Goal: Task Accomplishment & Management: Use online tool/utility

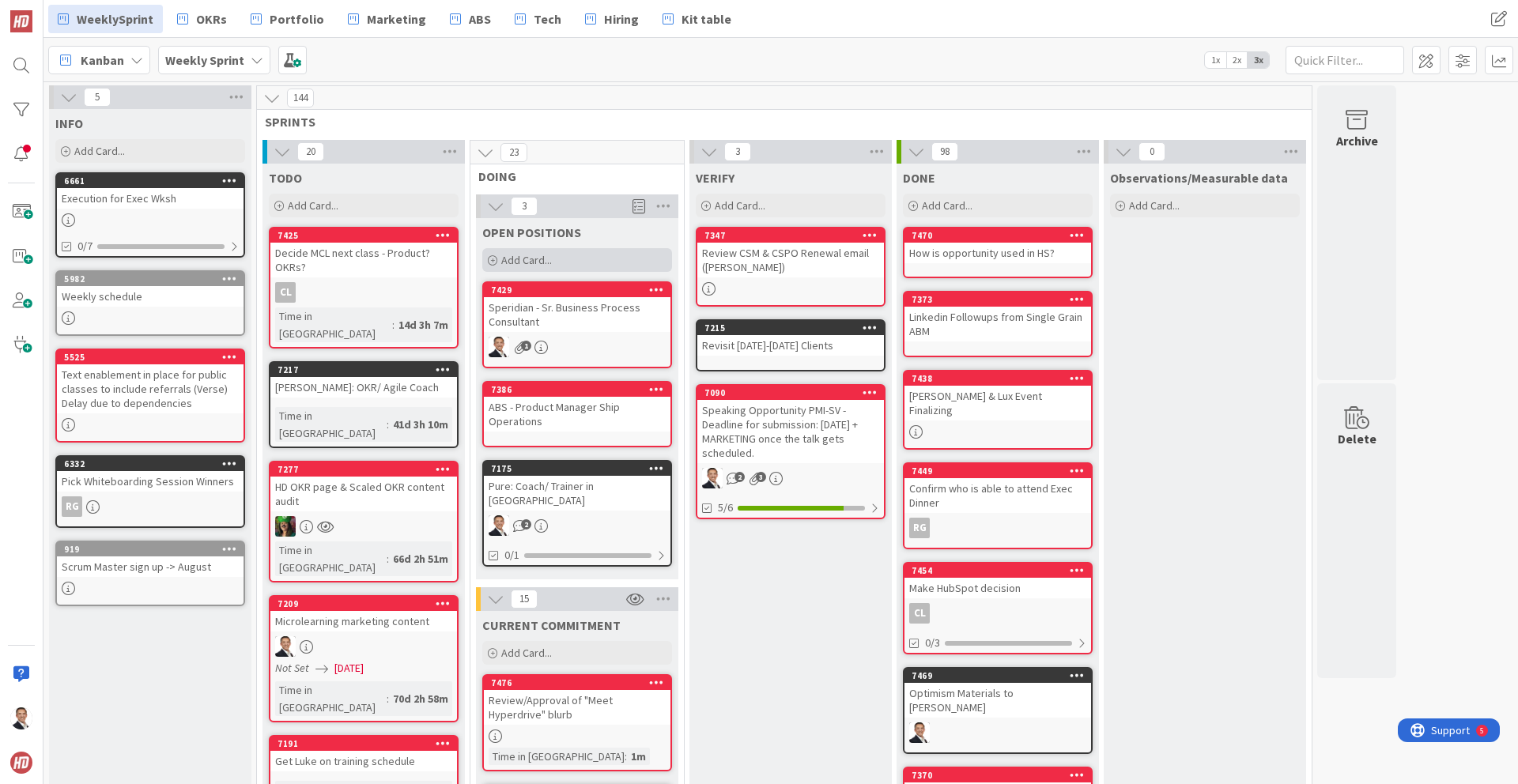
scroll to position [49, 0]
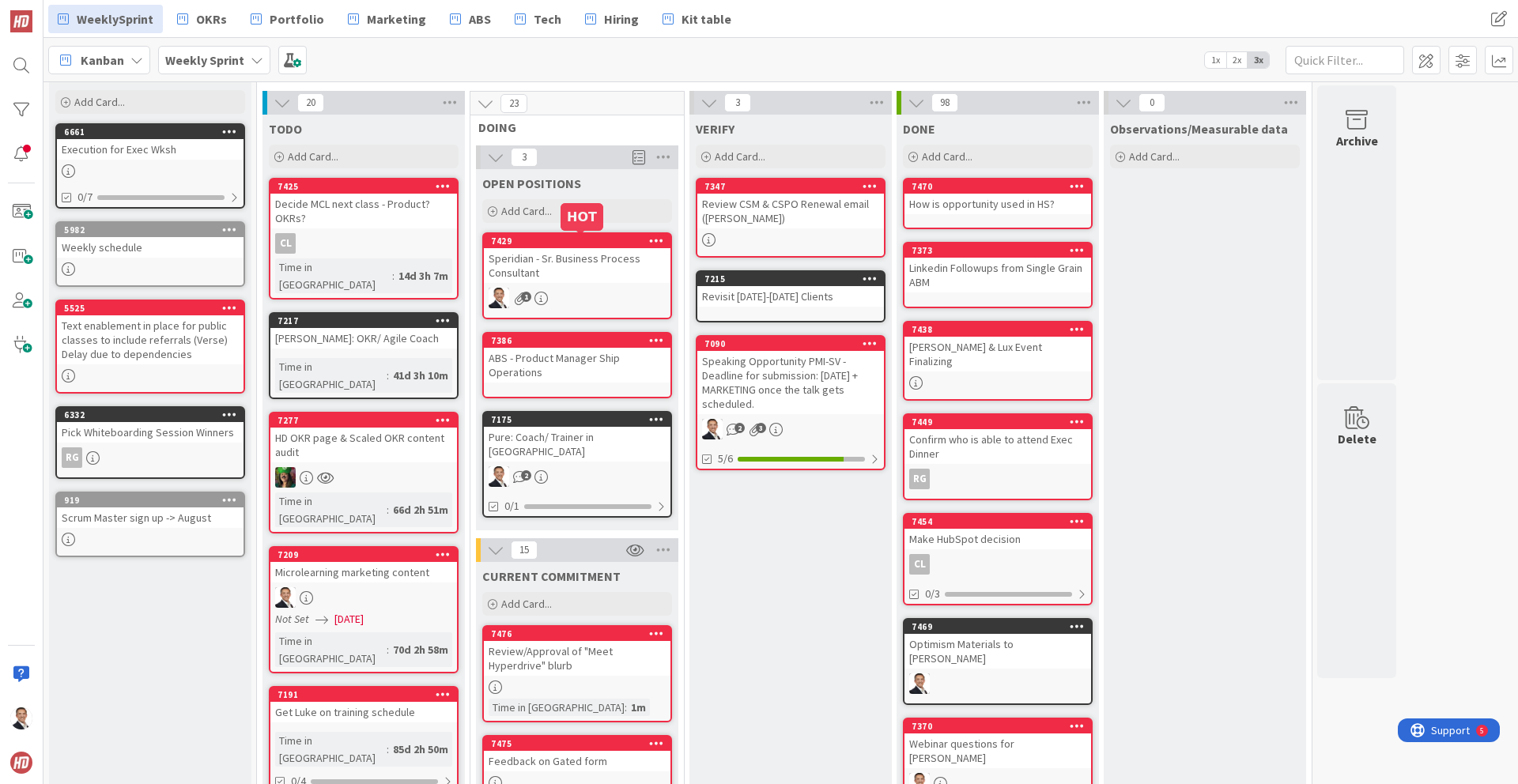
click at [605, 246] on div "7429" at bounding box center [580, 241] width 180 height 12
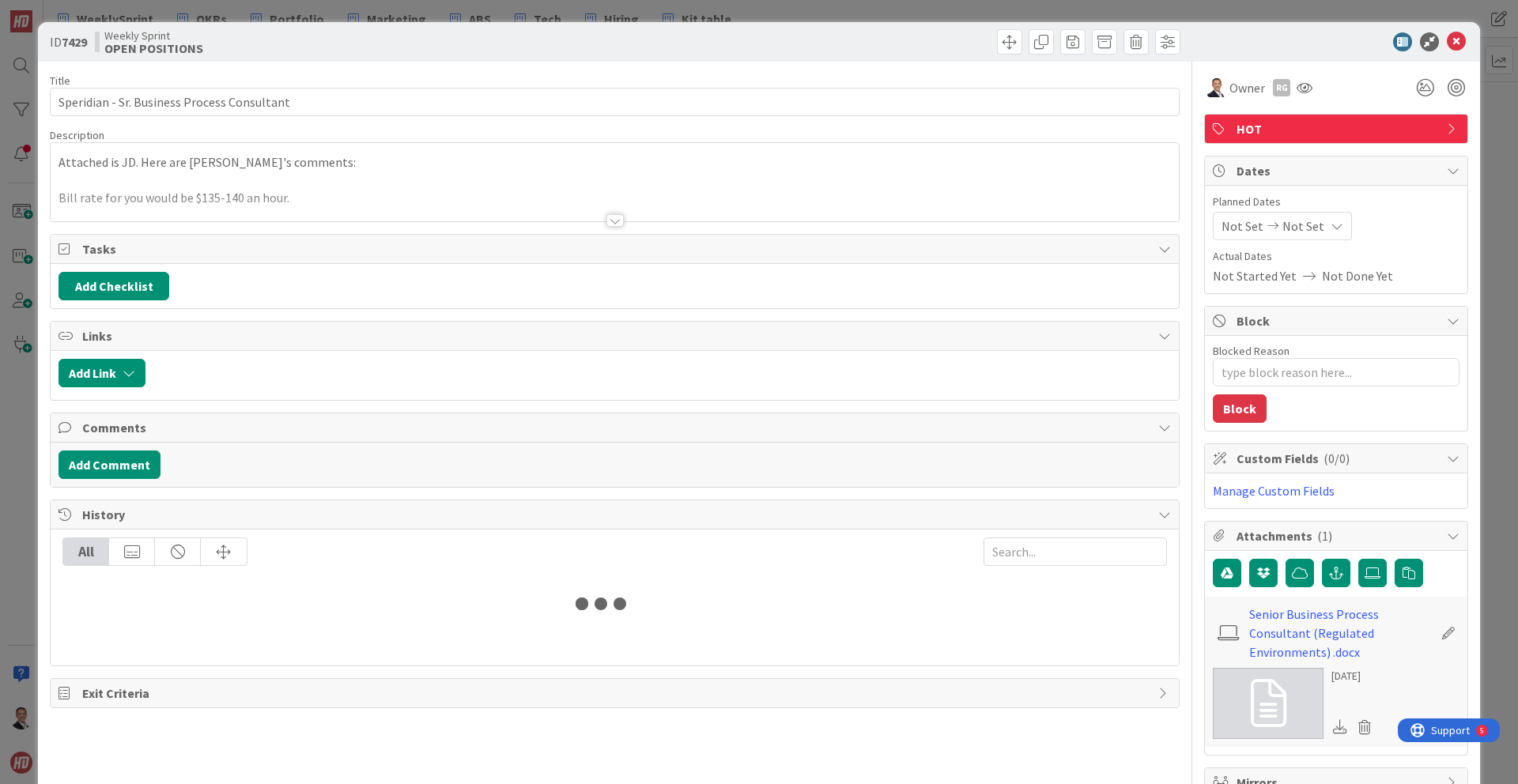
type textarea "x"
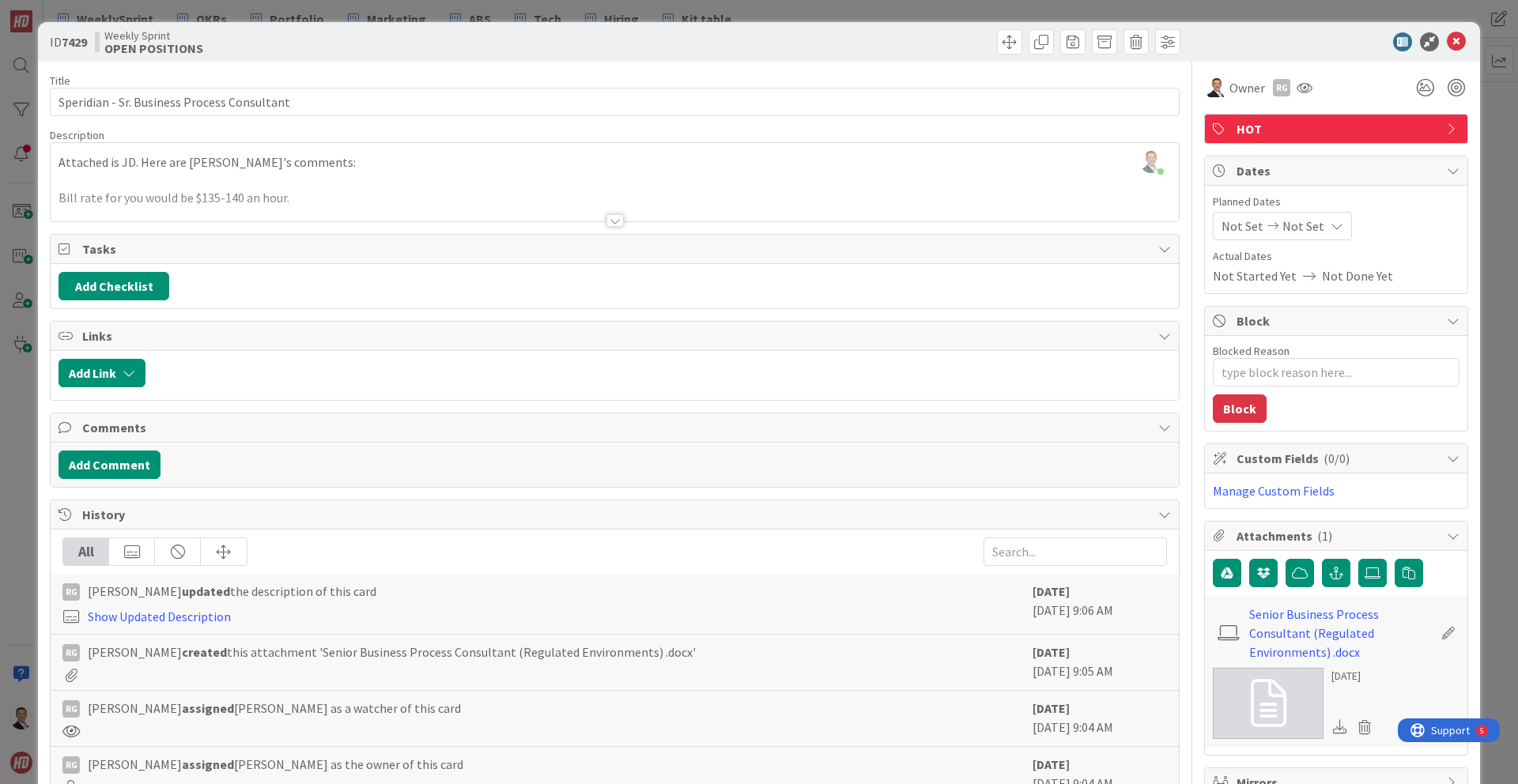
click at [616, 216] on div at bounding box center [615, 220] width 17 height 13
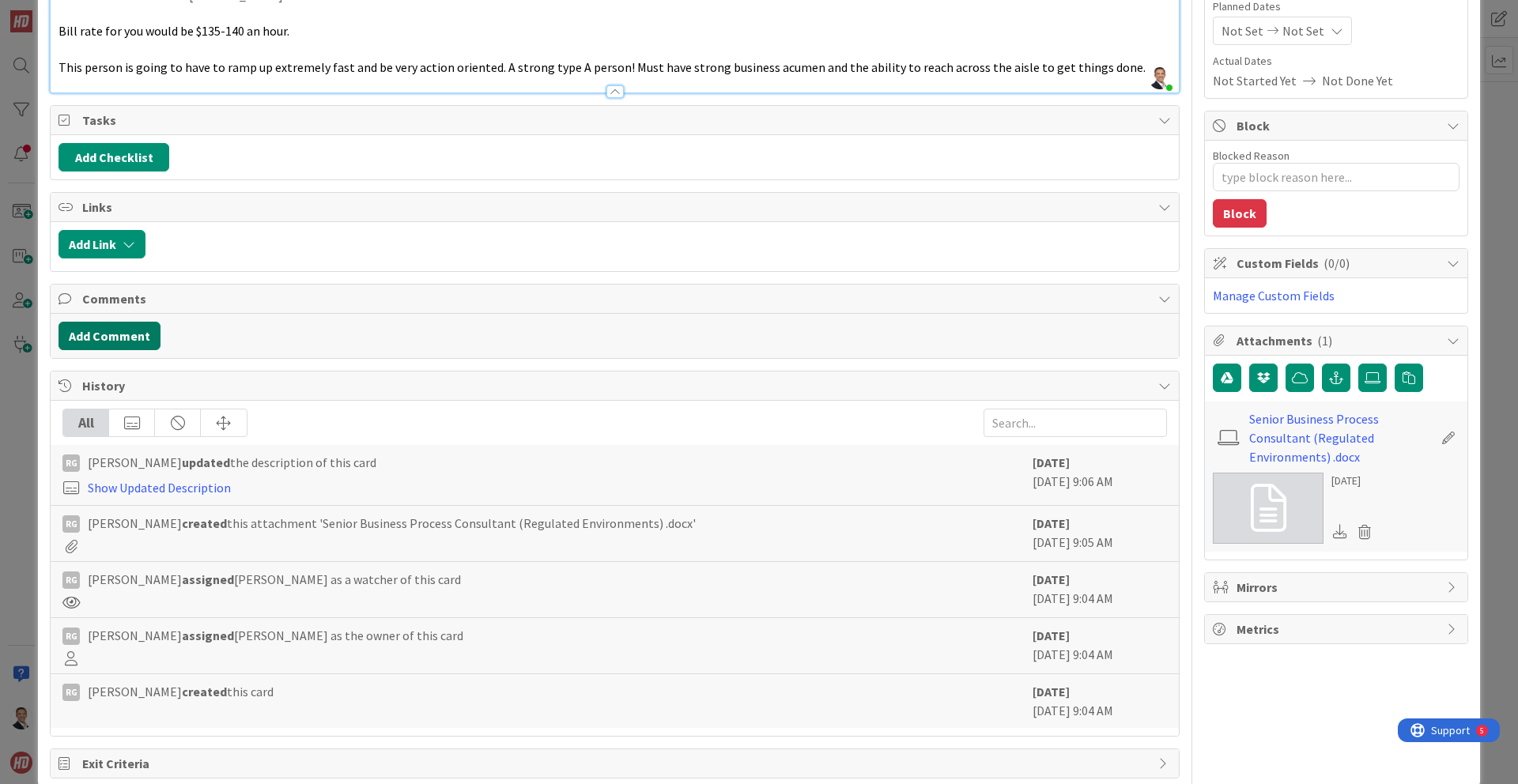
scroll to position [197, 0]
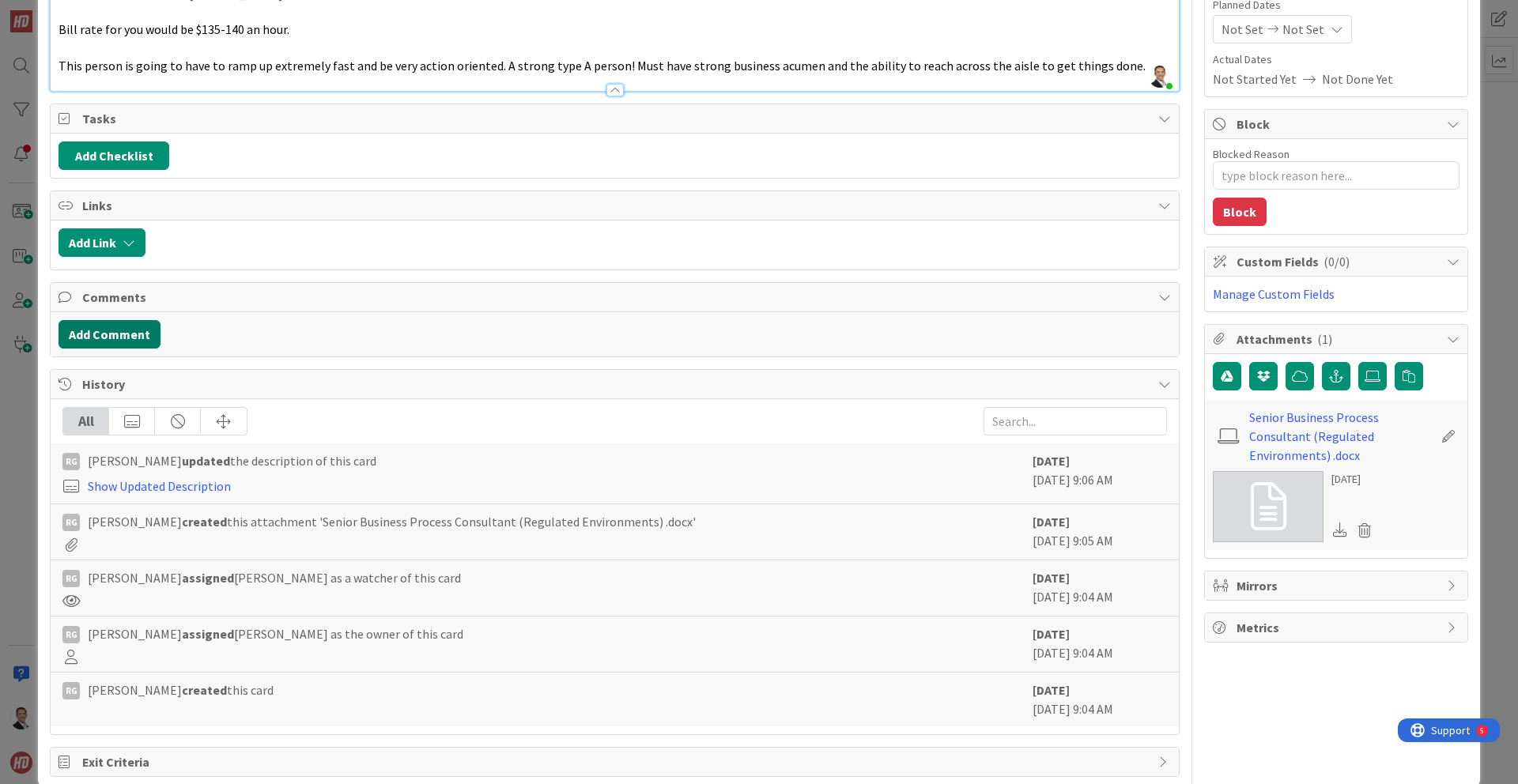
click at [140, 341] on button "Add Comment" at bounding box center [110, 335] width 102 height 29
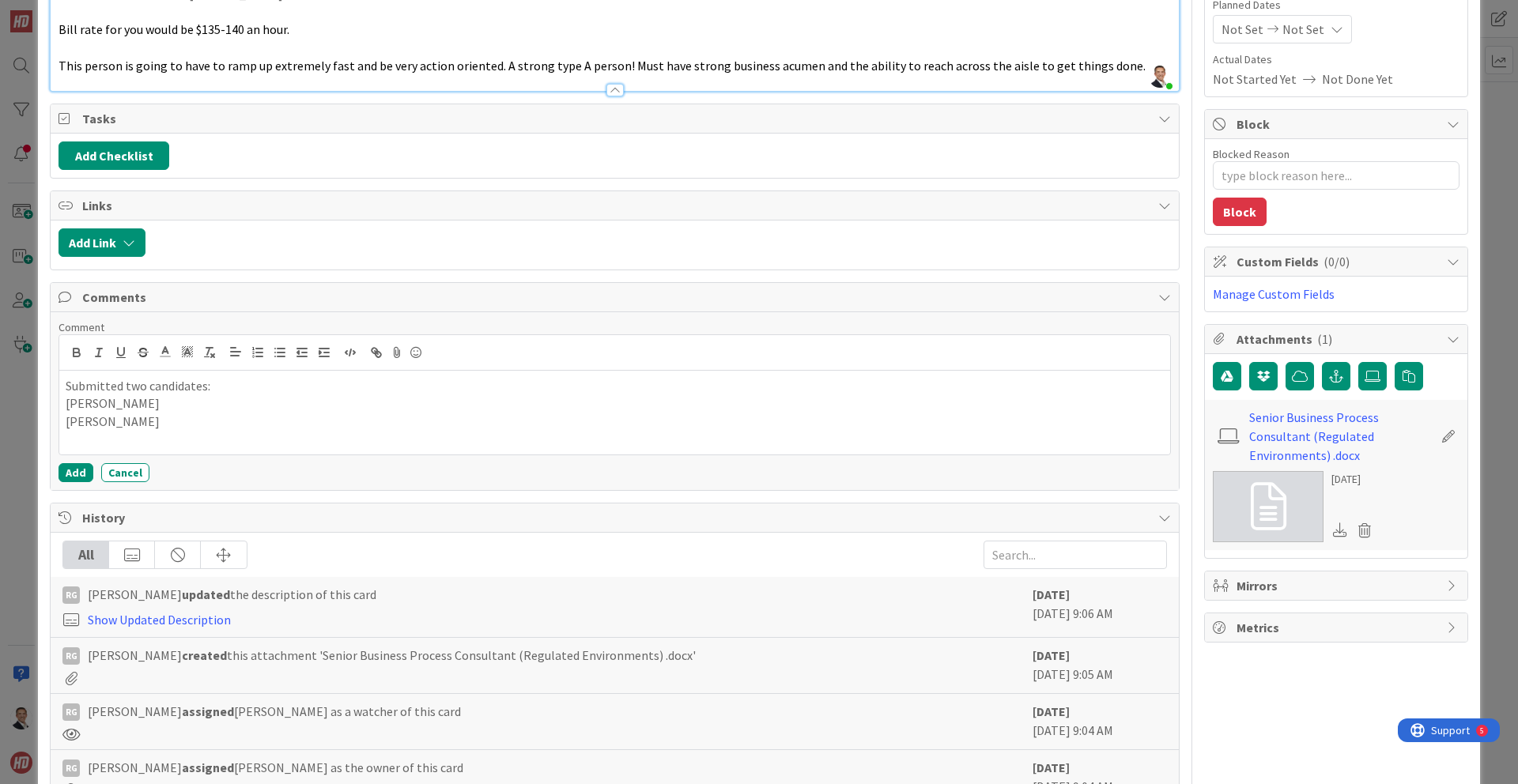
click at [158, 404] on p "Gerald Mayer" at bounding box center [614, 403] width 1098 height 18
click at [170, 417] on p "Suresh Vellanki" at bounding box center [614, 421] width 1098 height 18
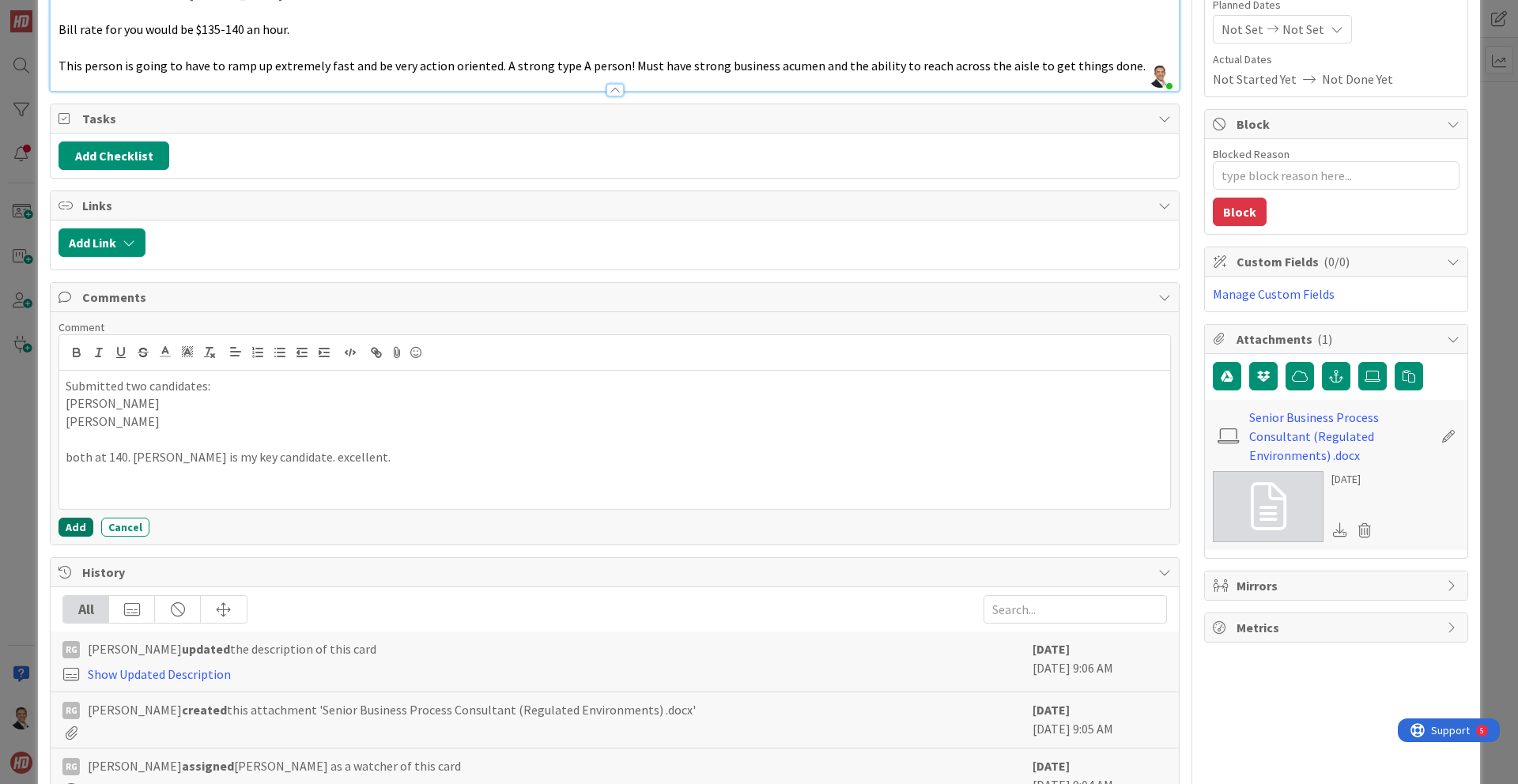
click at [80, 528] on button "Add" at bounding box center [76, 527] width 35 height 19
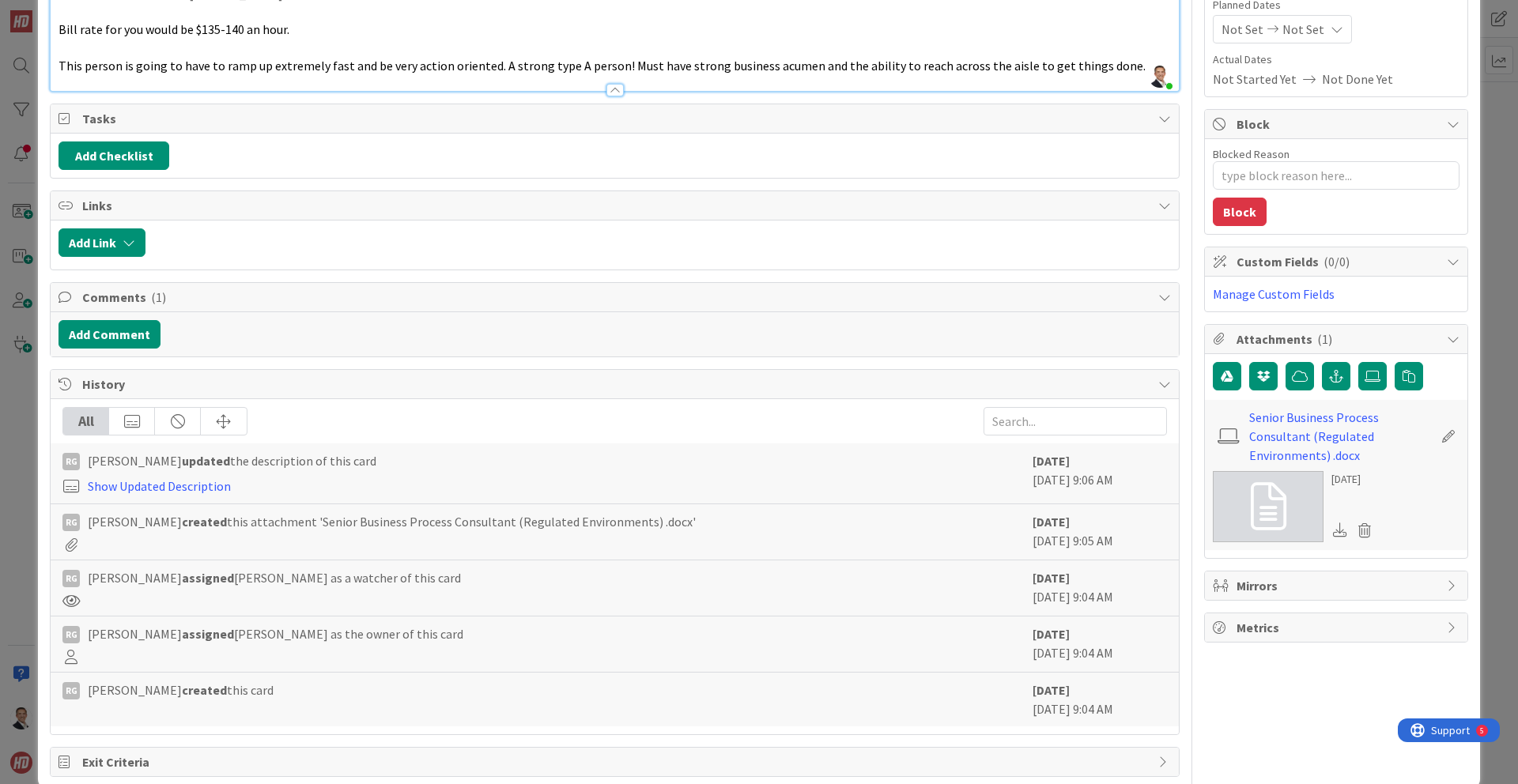
scroll to position [0, 0]
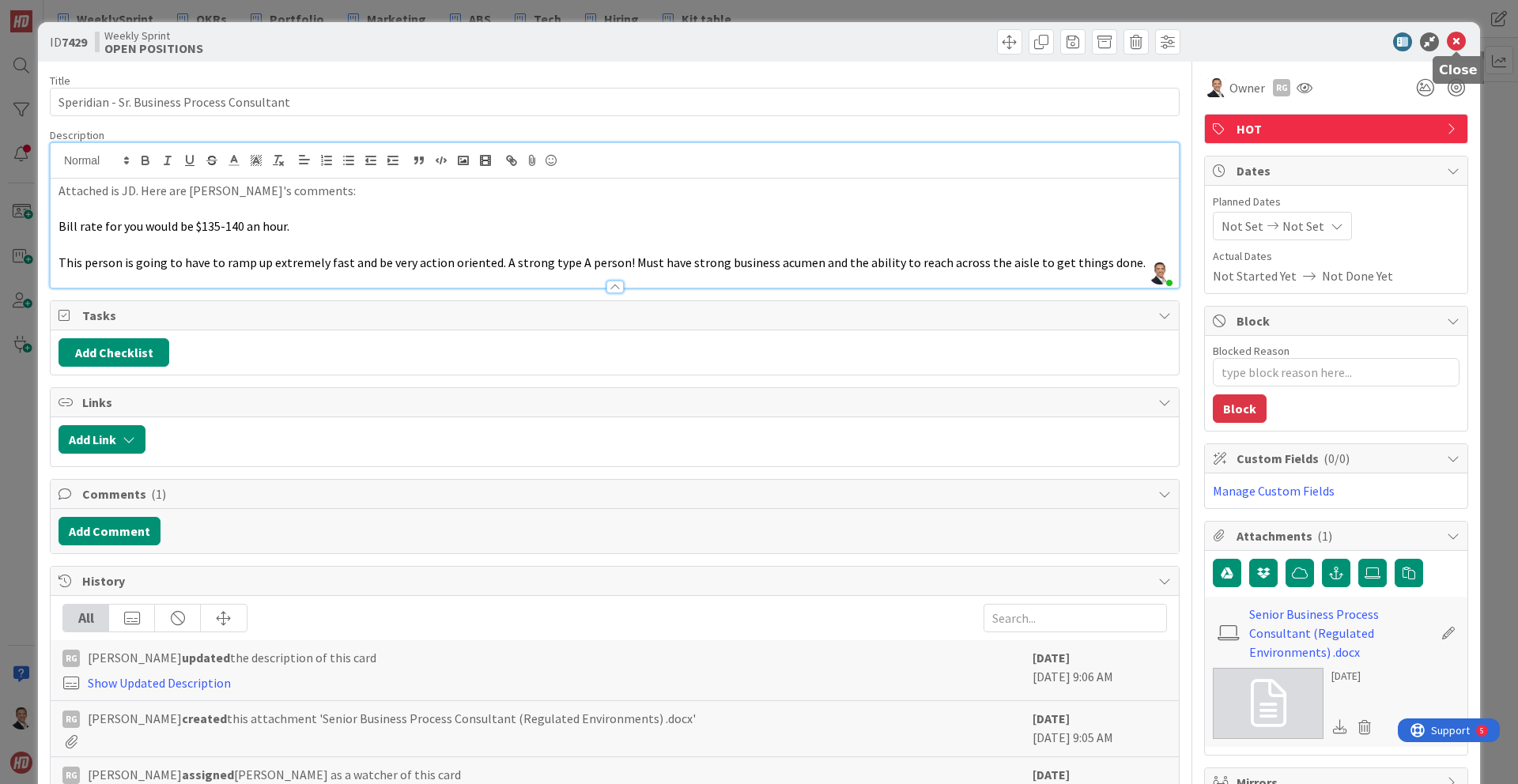
click at [1451, 43] on icon at bounding box center [1456, 42] width 19 height 19
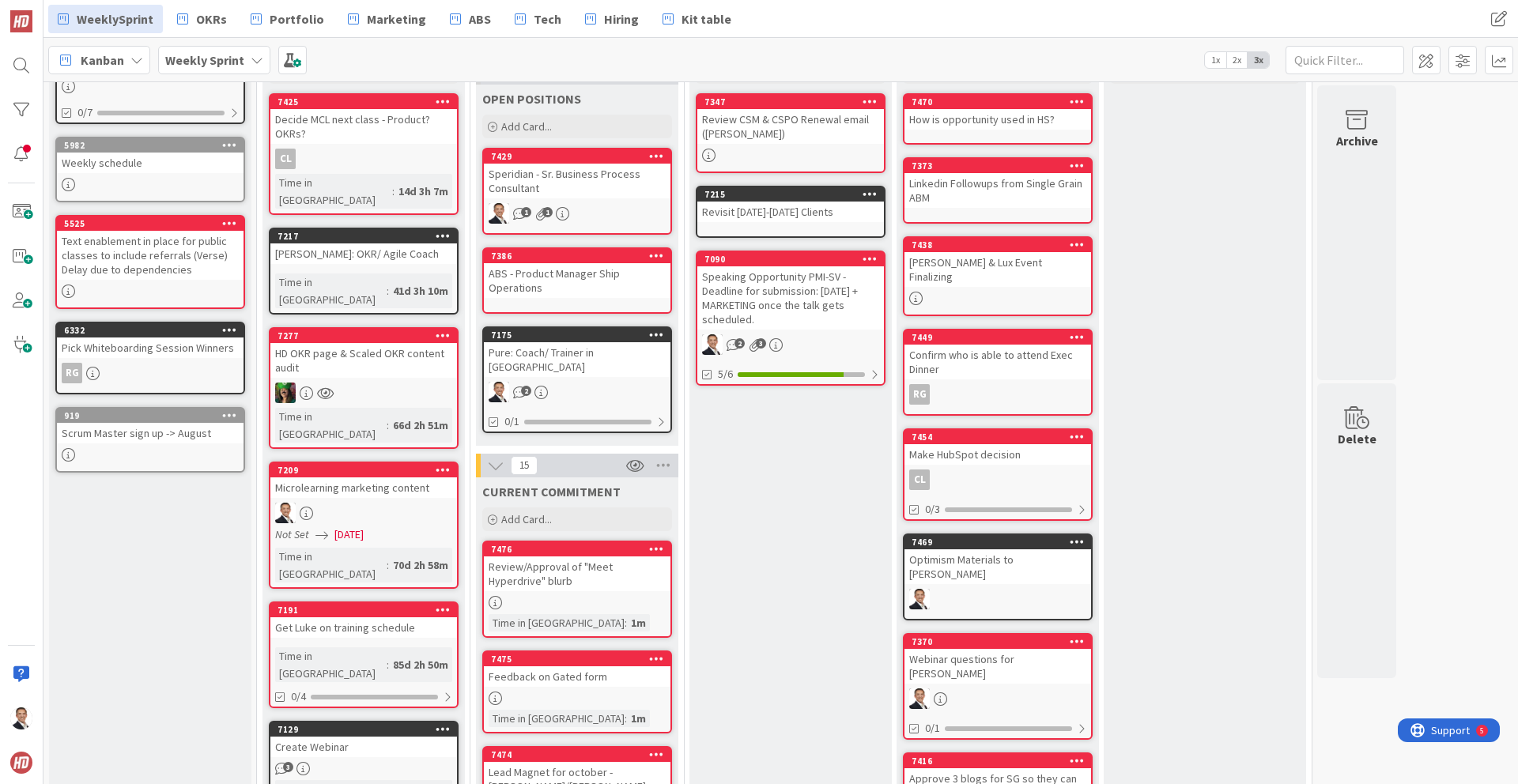
scroll to position [139, 0]
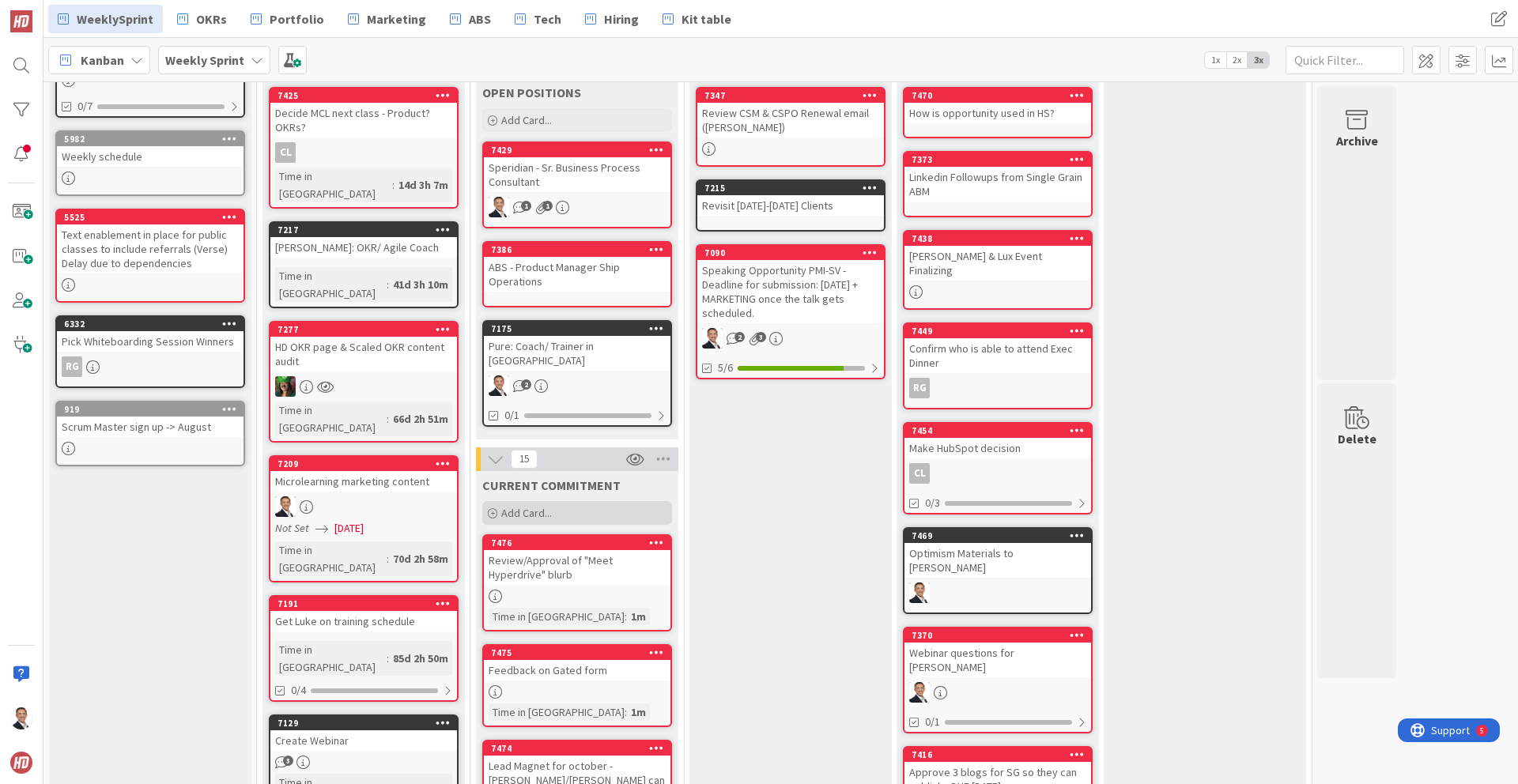
click at [519, 506] on span "Add Card..." at bounding box center [526, 513] width 51 height 14
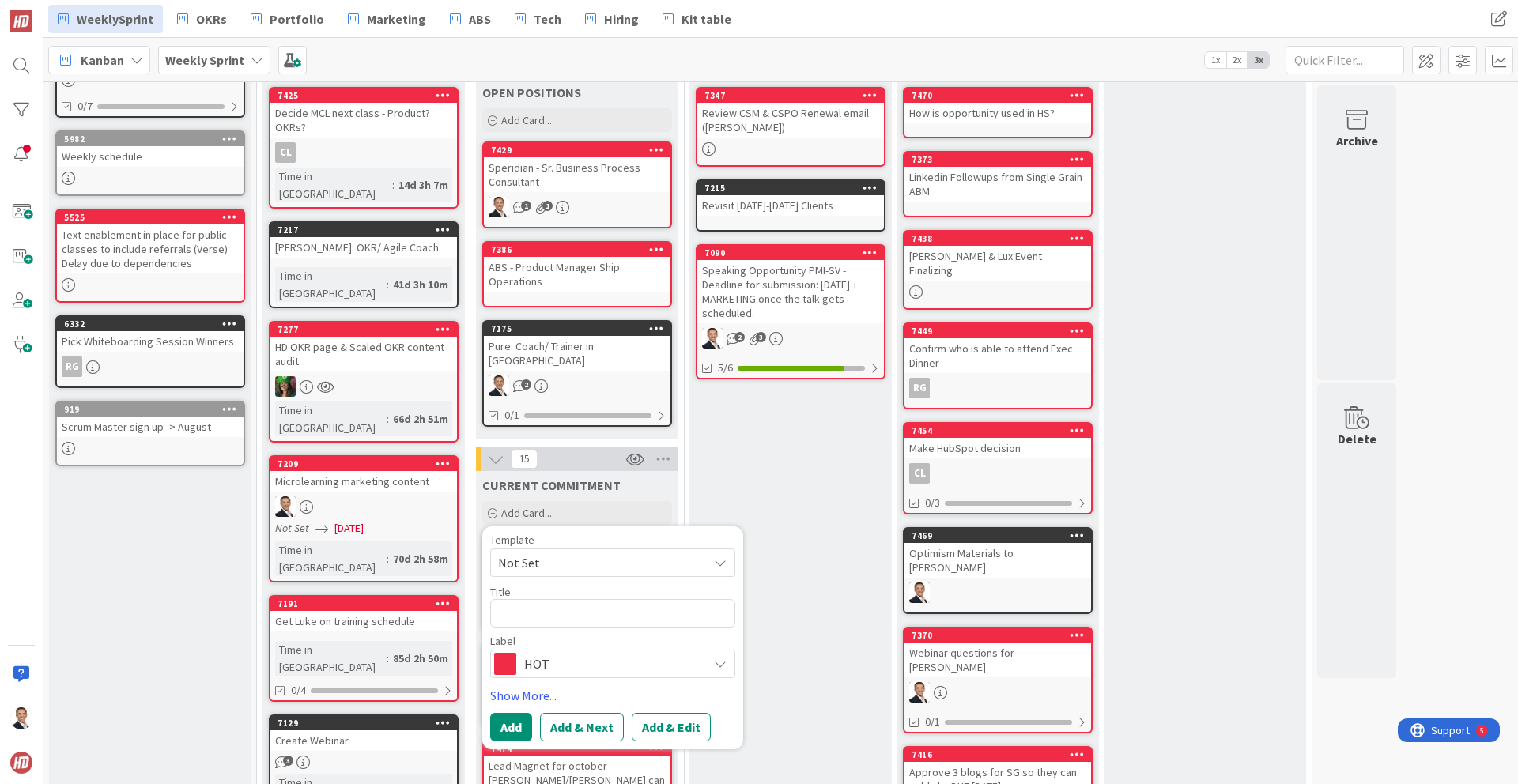
click at [693, 653] on span "HOT" at bounding box center [612, 664] width 175 height 22
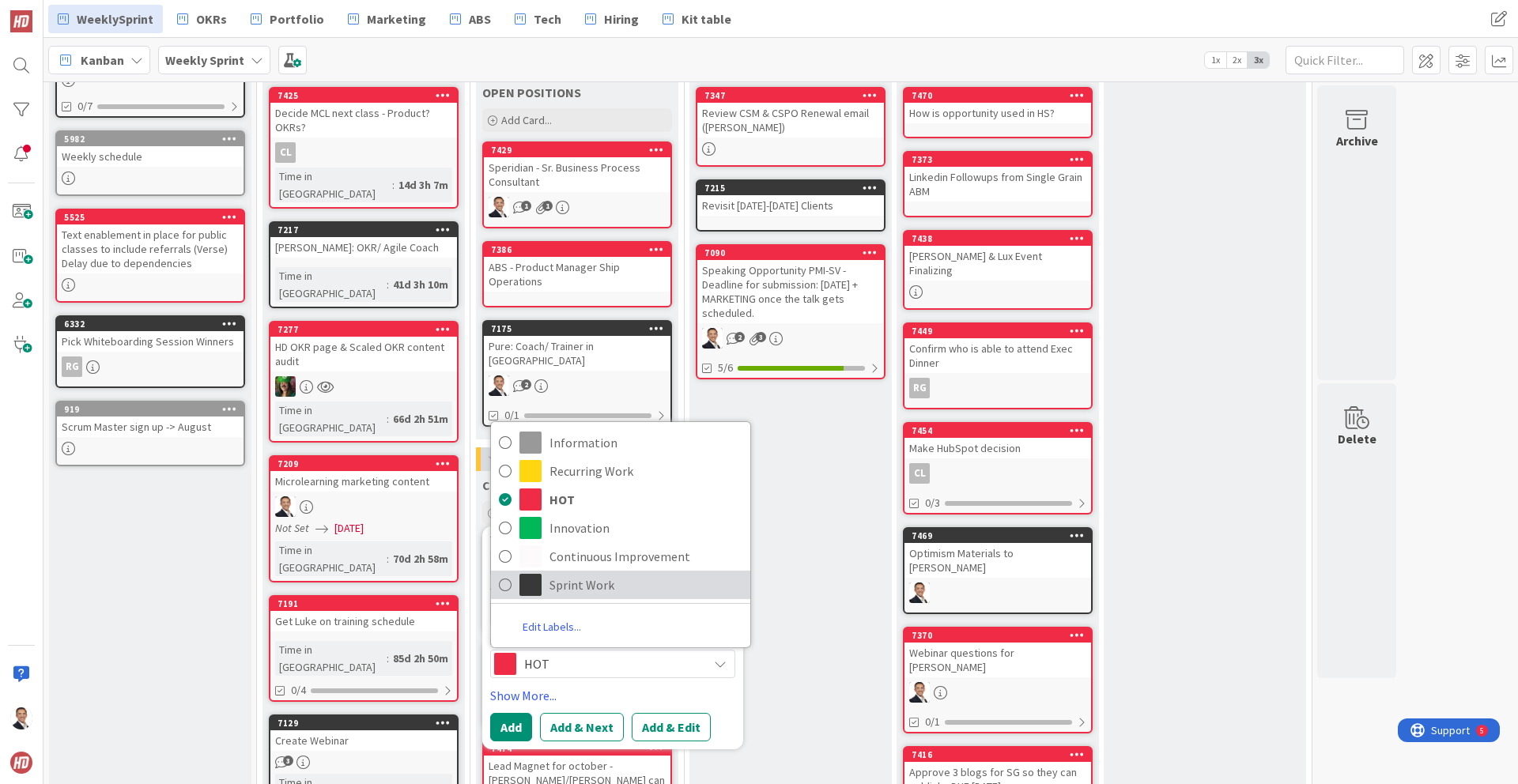
click at [593, 575] on span "Sprint Work" at bounding box center [645, 585] width 192 height 24
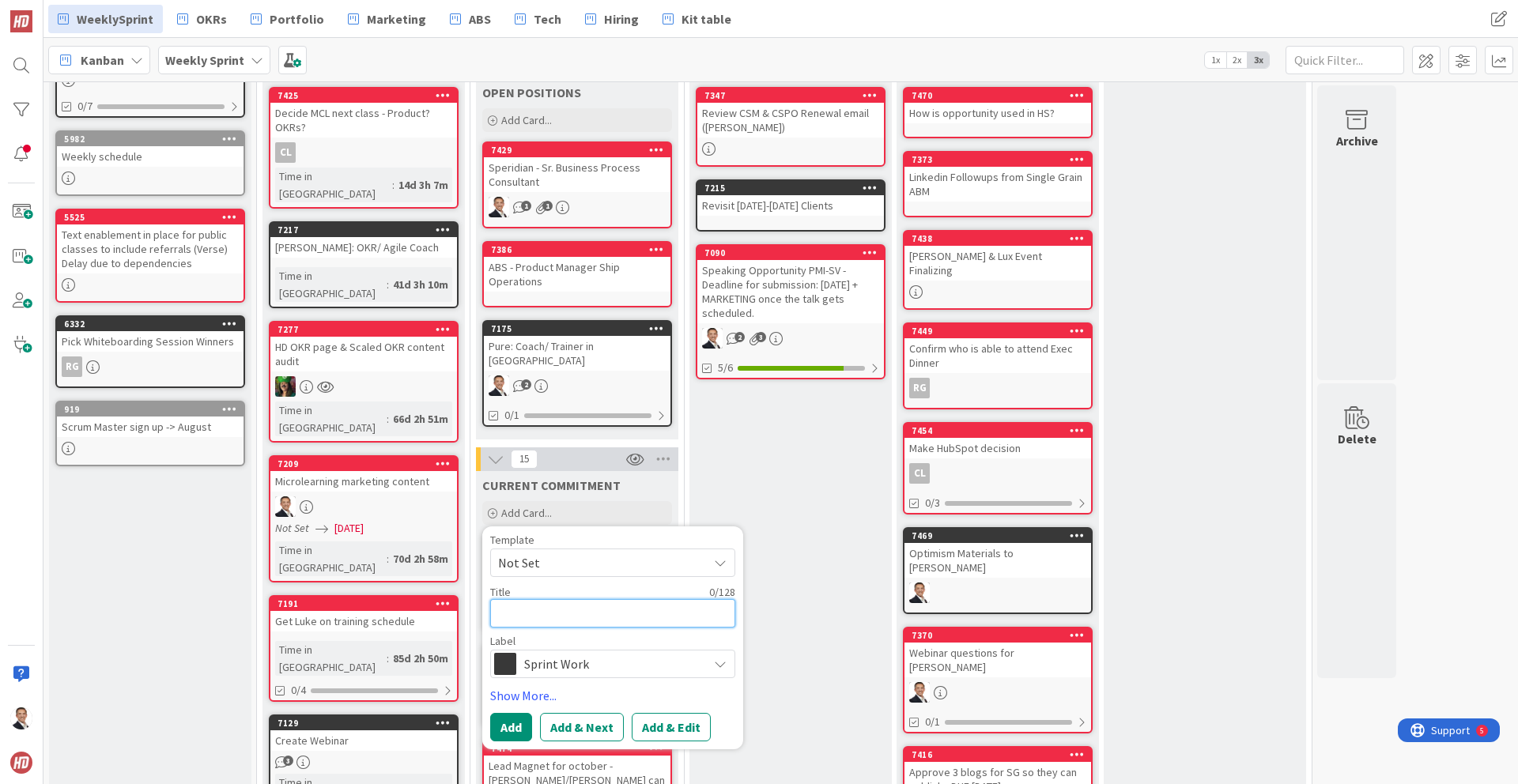
click at [544, 599] on textarea at bounding box center [612, 614] width 245 height 29
type textarea "x"
type textarea "N"
type textarea "x"
type textarea "Na"
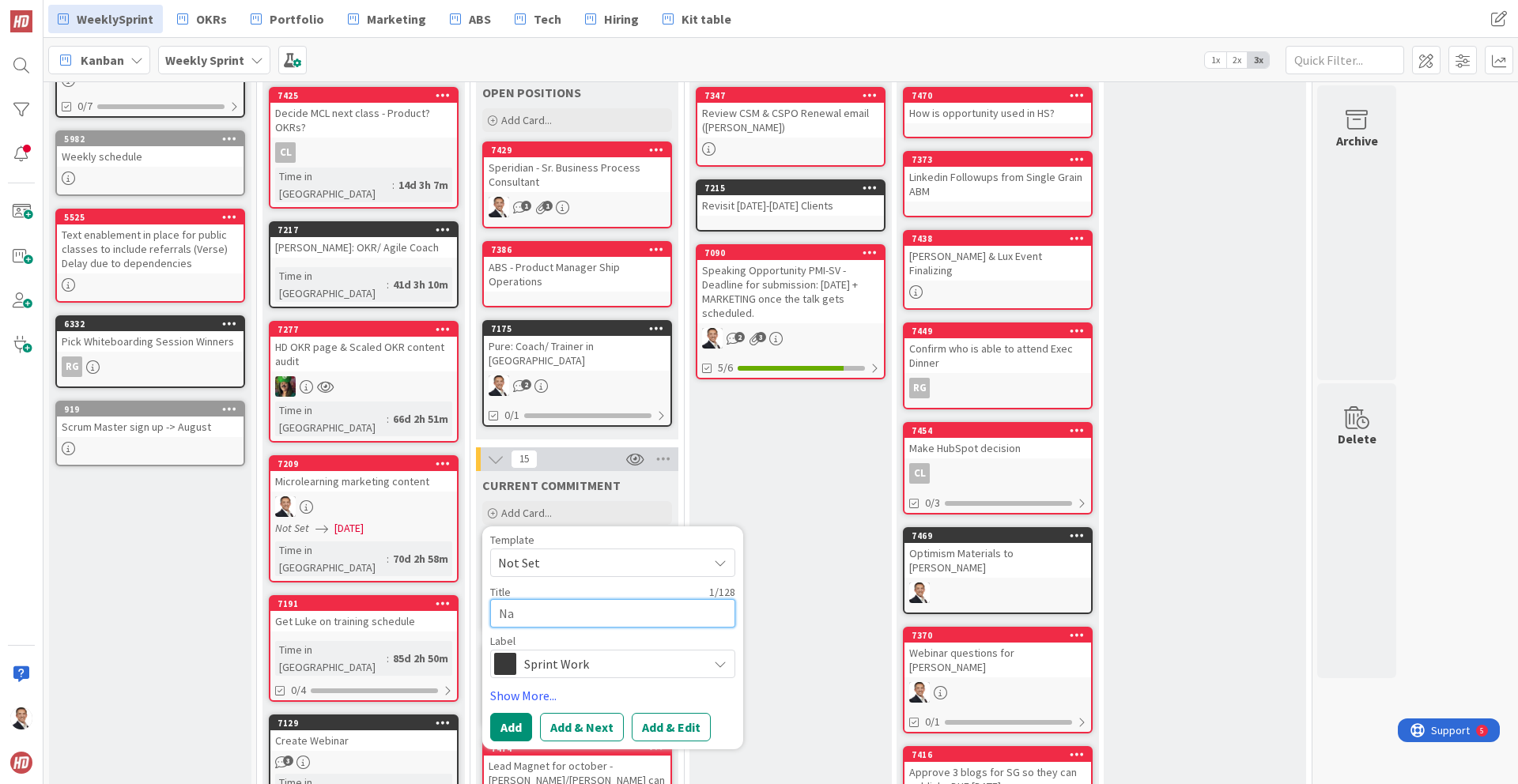
type textarea "x"
type textarea "Nat"
type textarea "x"
type textarea "Nata"
type textarea "x"
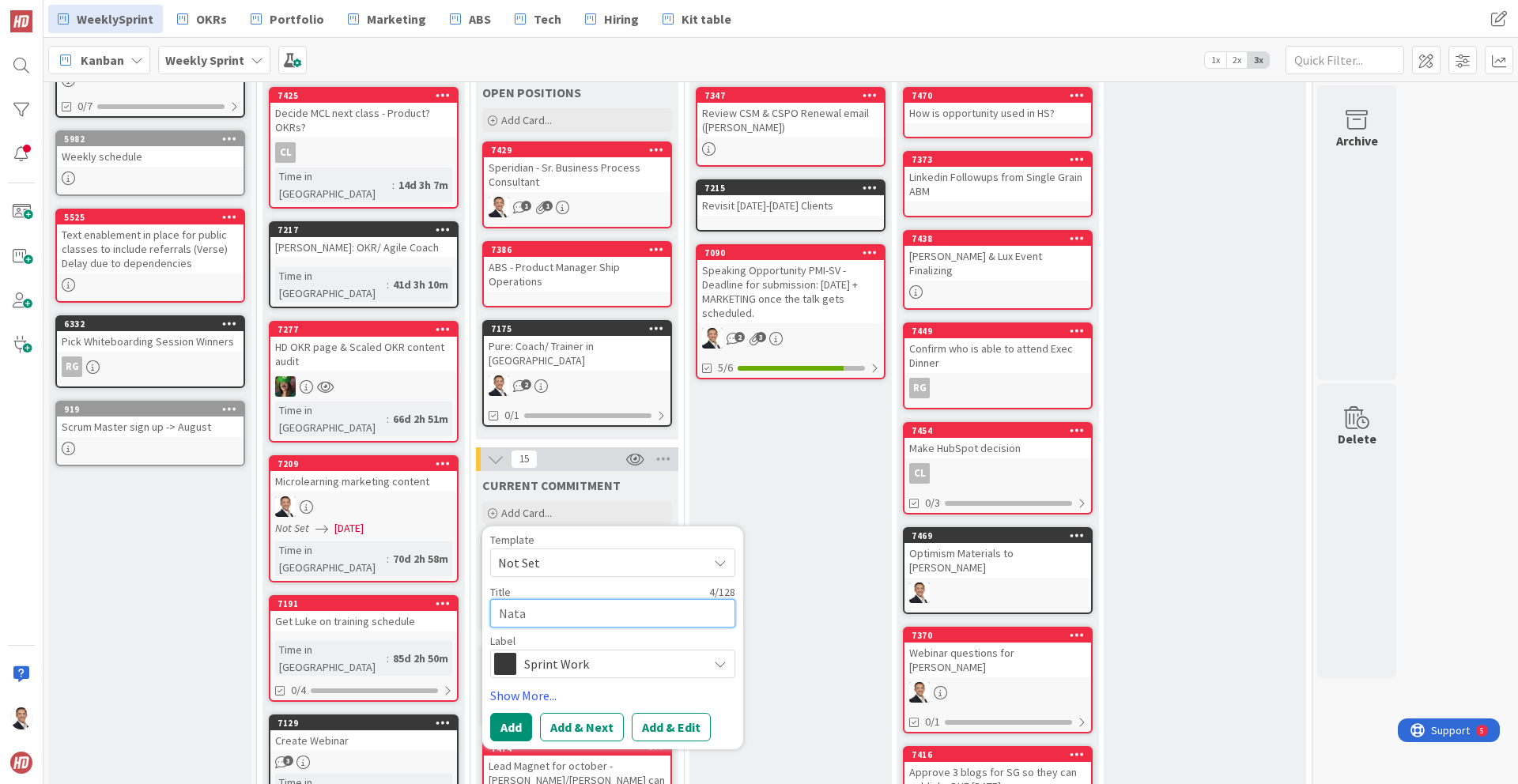
type textarea "Natal"
type textarea "x"
type textarea "Natali"
type textarea "x"
type textarea "Natalie"
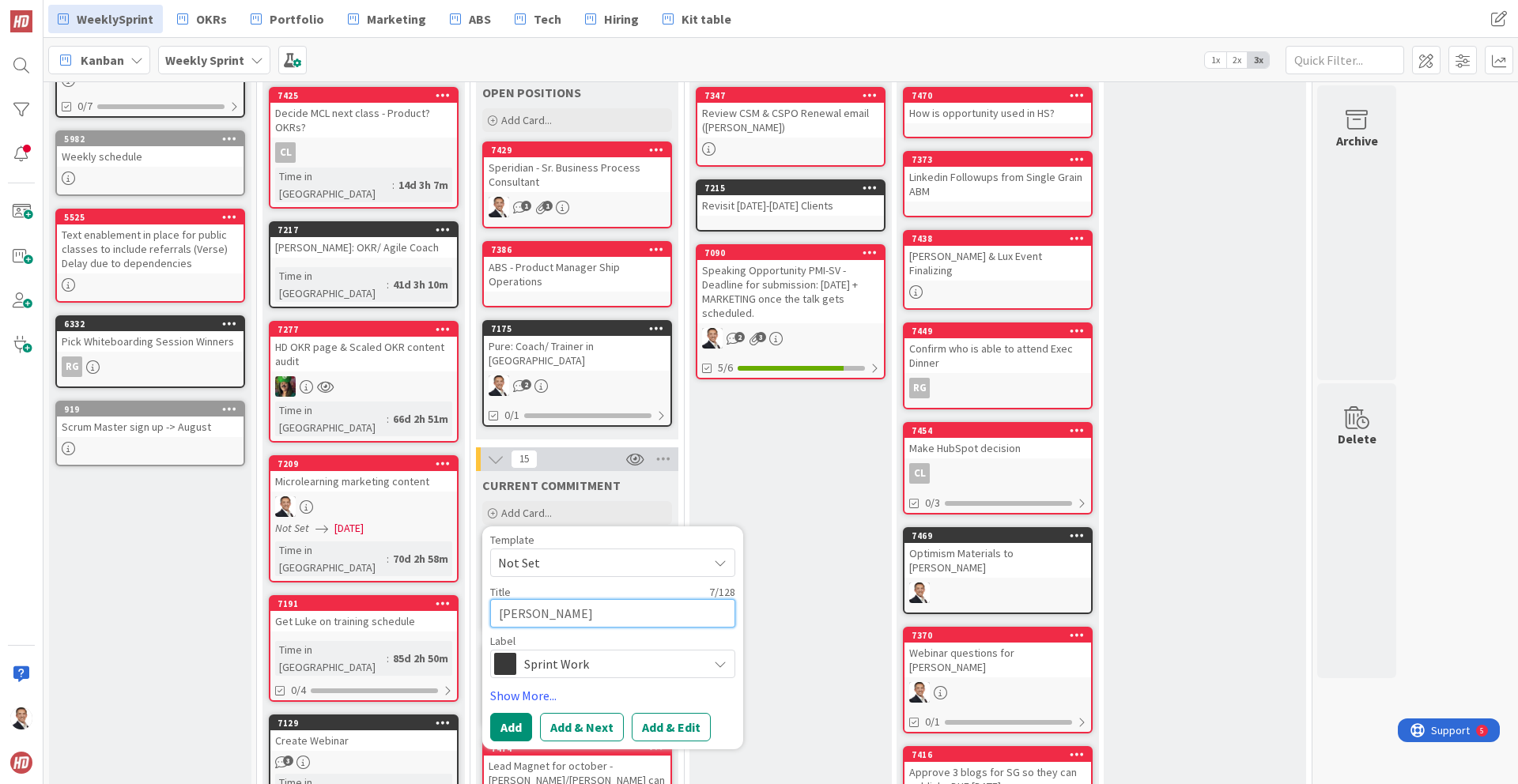
type textarea "x"
type textarea "Natalie"
type textarea "x"
type textarea "Natalie I"
type textarea "x"
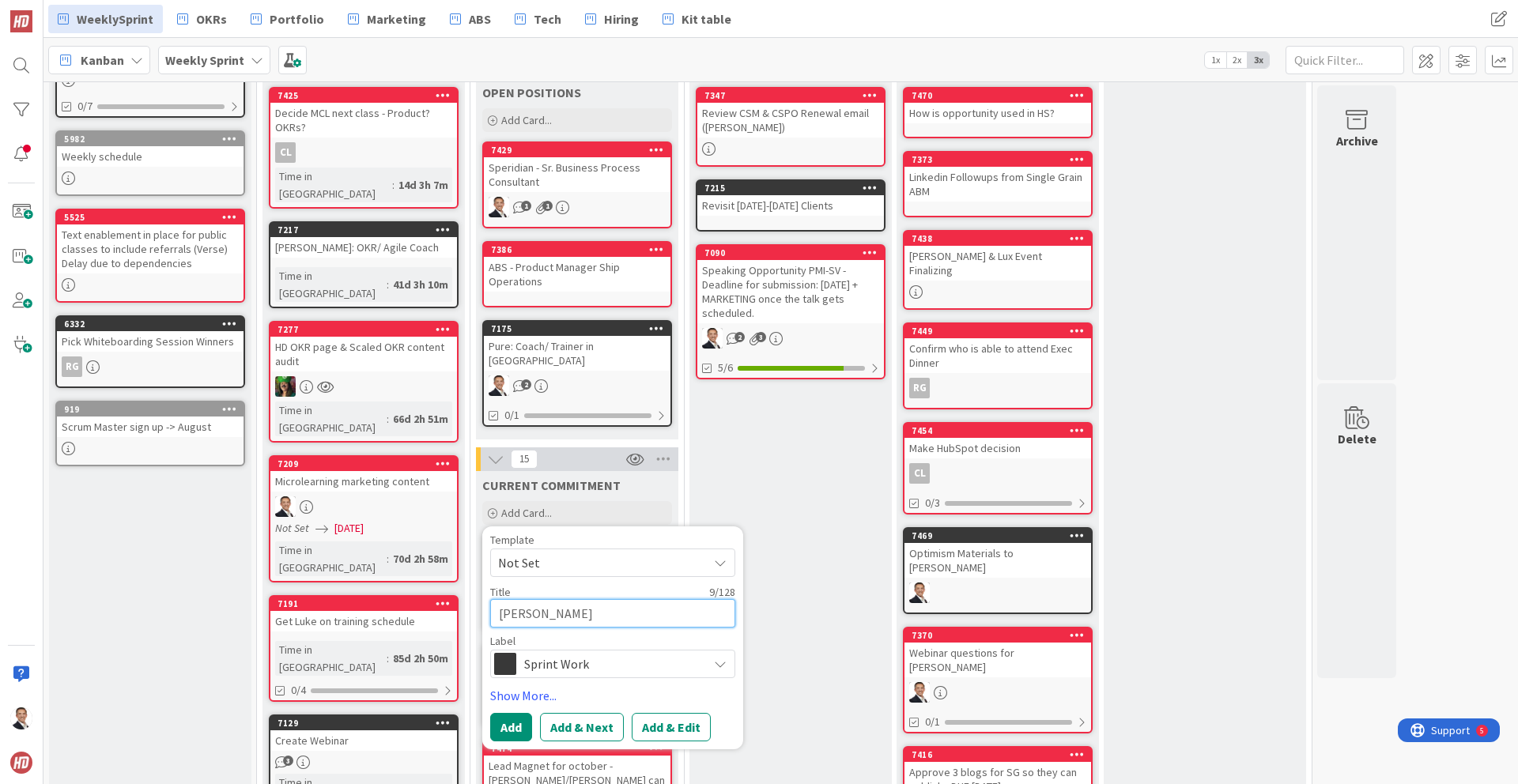
type textarea "Natalie"
type textarea "x"
type textarea "Natalie"
type textarea "x"
type textarea "Natalie'"
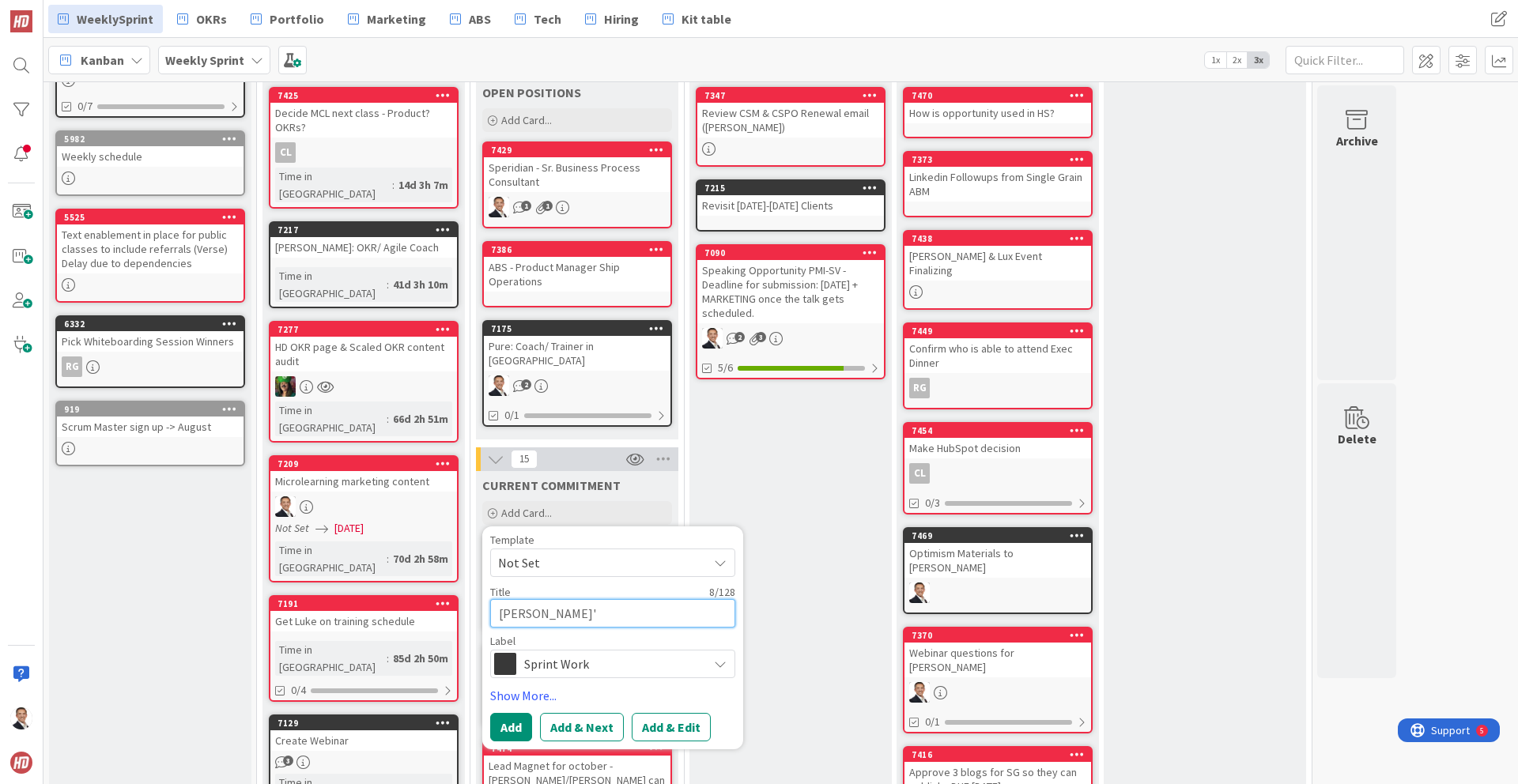
type textarea "x"
type textarea "Natalie's"
type textarea "x"
type textarea "Natalie's"
type textarea "x"
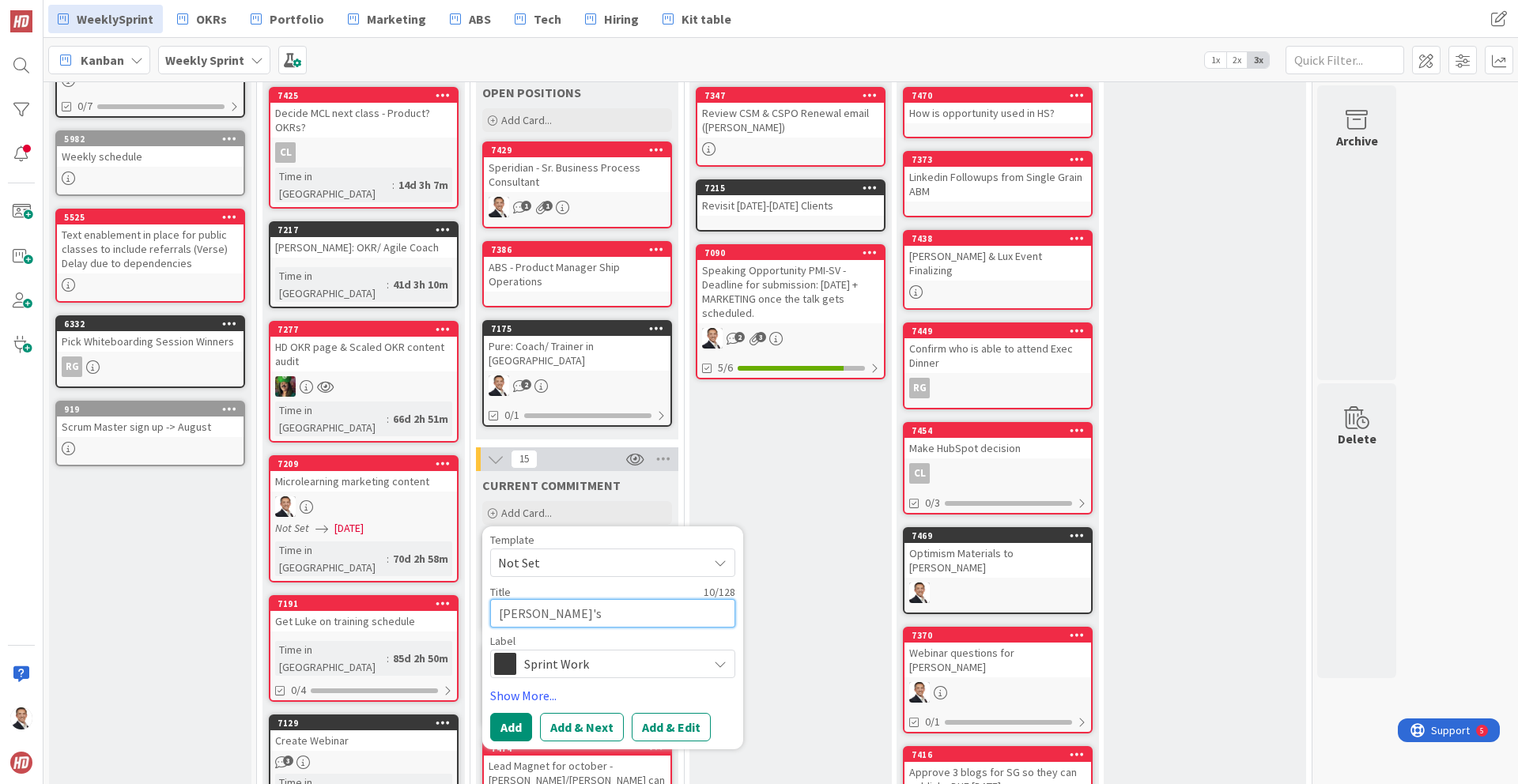
type textarea "Natalie's I"
type textarea "x"
type textarea "Natalie's IP"
click at [671, 713] on button "Add & Edit" at bounding box center [671, 727] width 79 height 29
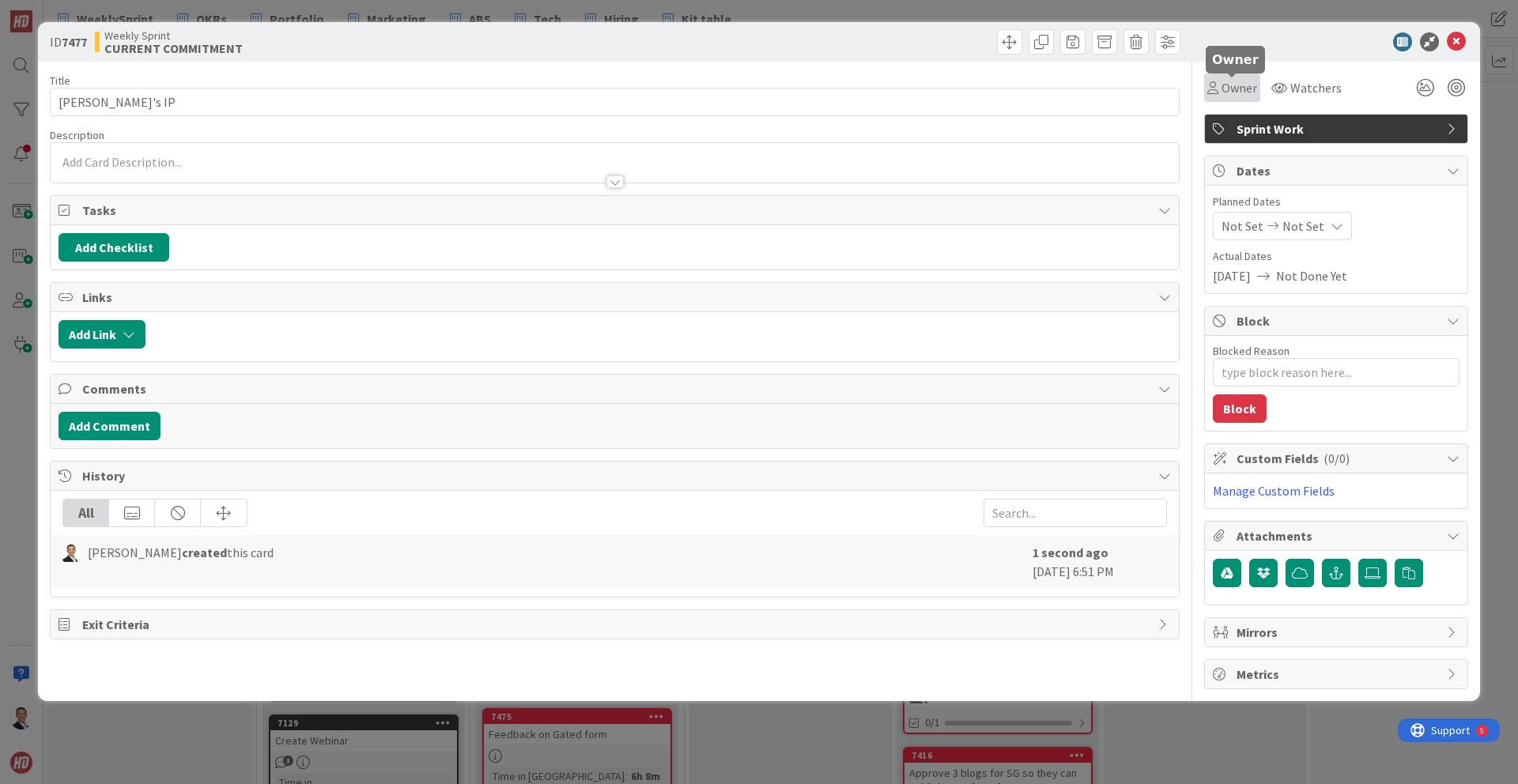
click at [1236, 88] on span "Owner" at bounding box center [1239, 88] width 36 height 19
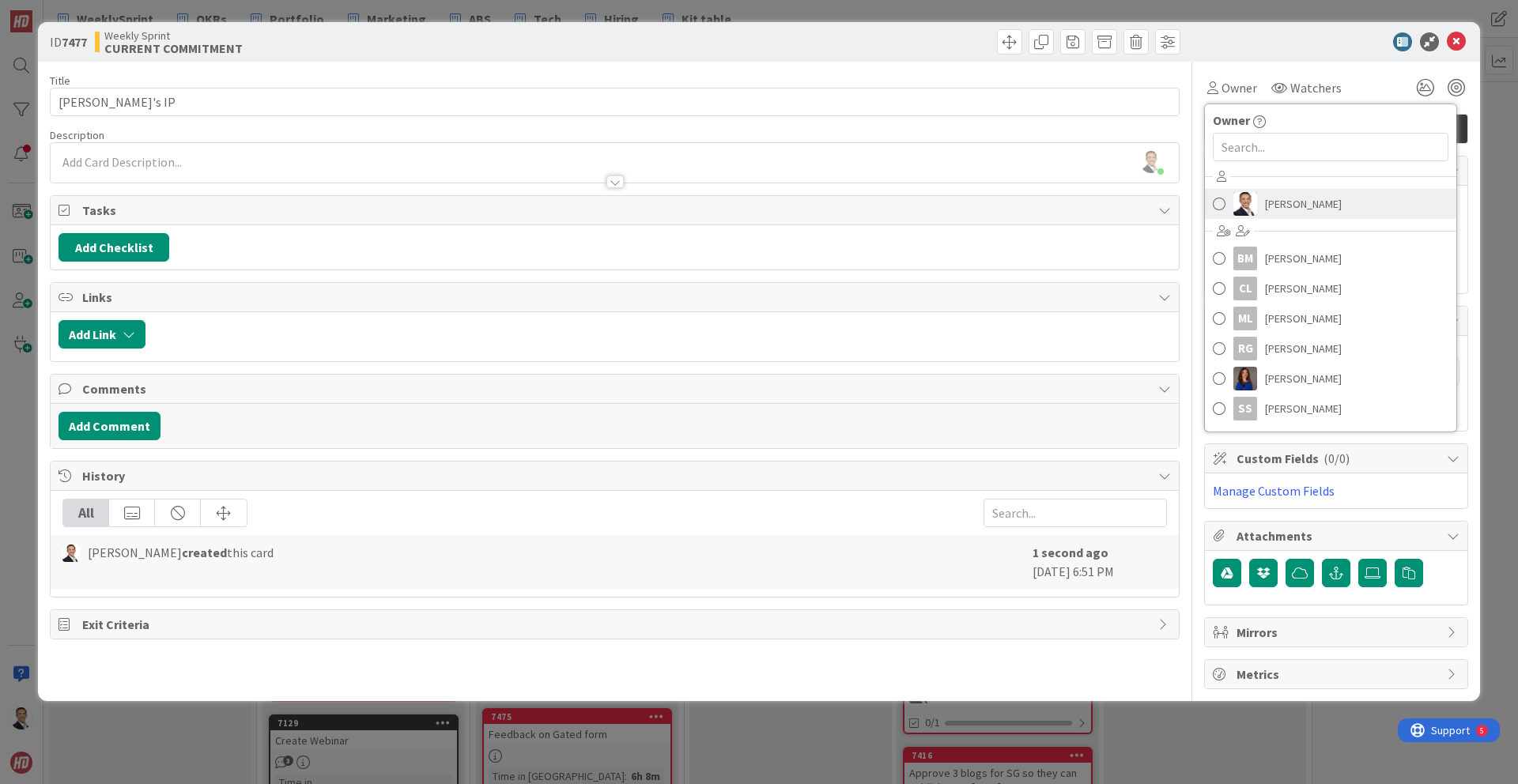
click at [1227, 199] on link "[PERSON_NAME]" at bounding box center [1329, 203] width 251 height 30
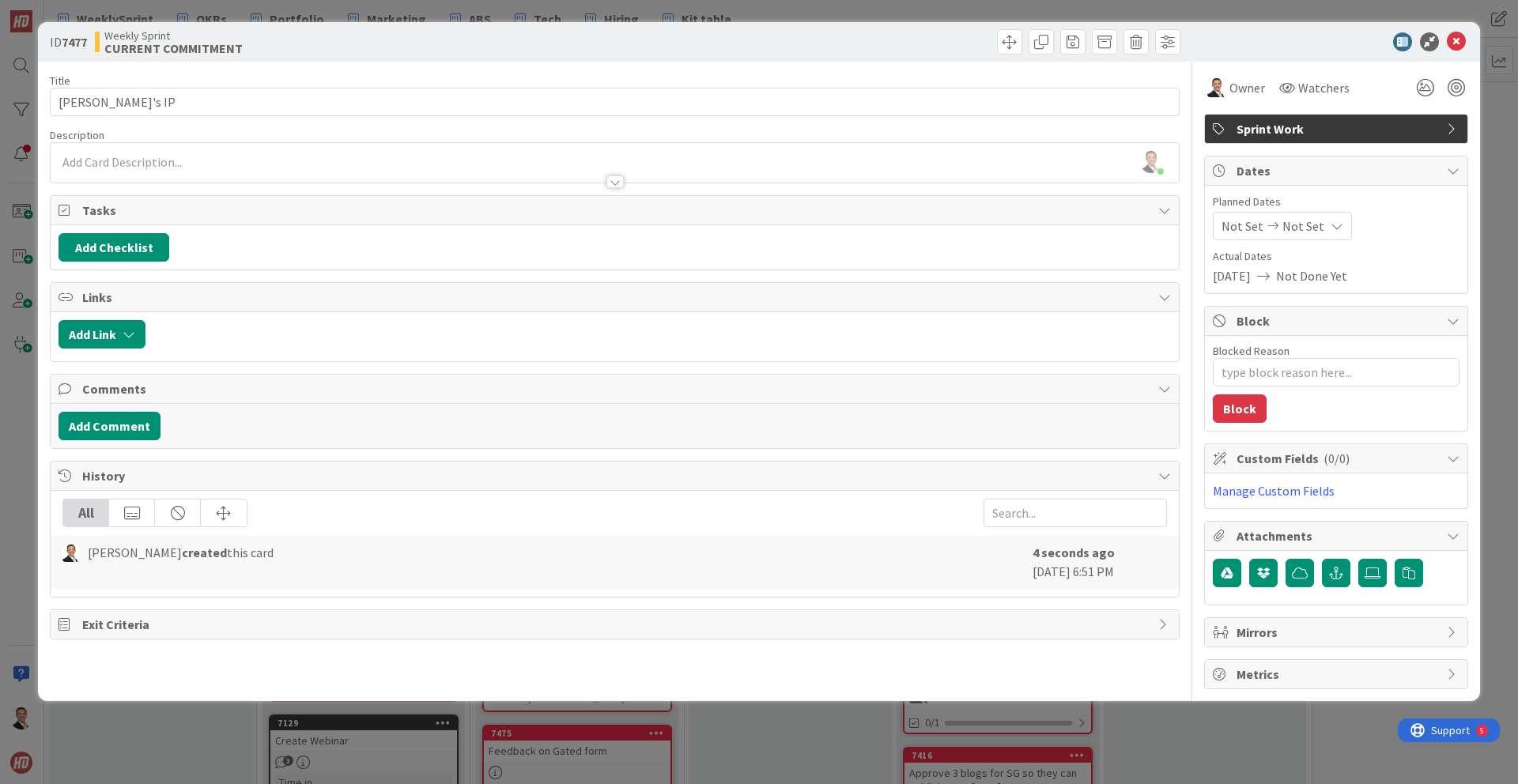
type textarea "x"
click at [194, 169] on div at bounding box center [615, 174] width 1128 height 16
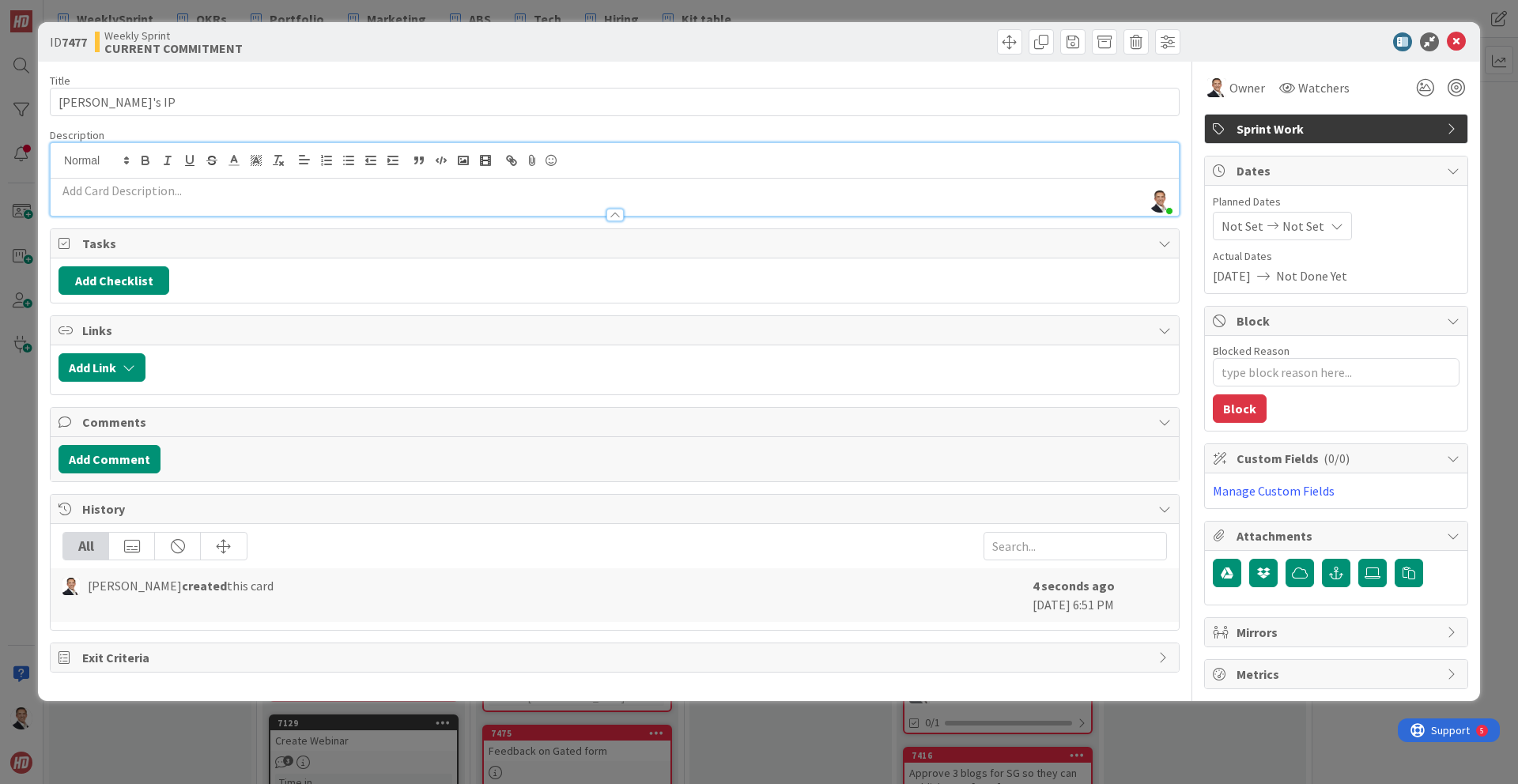
click at [202, 188] on p at bounding box center [615, 190] width 1112 height 18
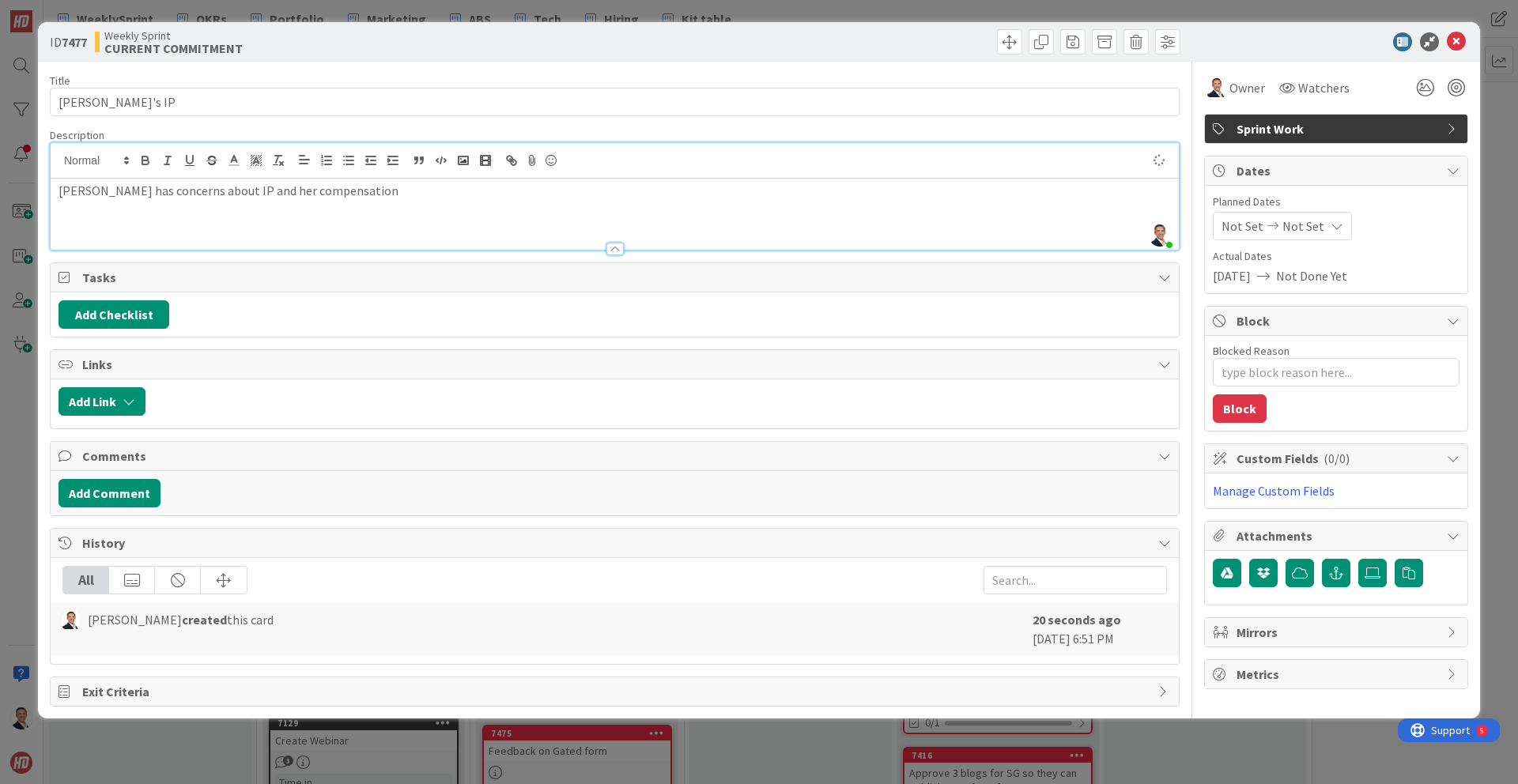
type textarea "x"
drag, startPoint x: 1052, startPoint y: 125, endPoint x: 1279, endPoint y: 99, distance: 228.5
click at [1056, 124] on div "Title 12 / 128 Natalie's IP Description Stacey Louie just joined Natalie has co…" at bounding box center [615, 384] width 1129 height 645
click at [1457, 41] on icon at bounding box center [1456, 42] width 19 height 19
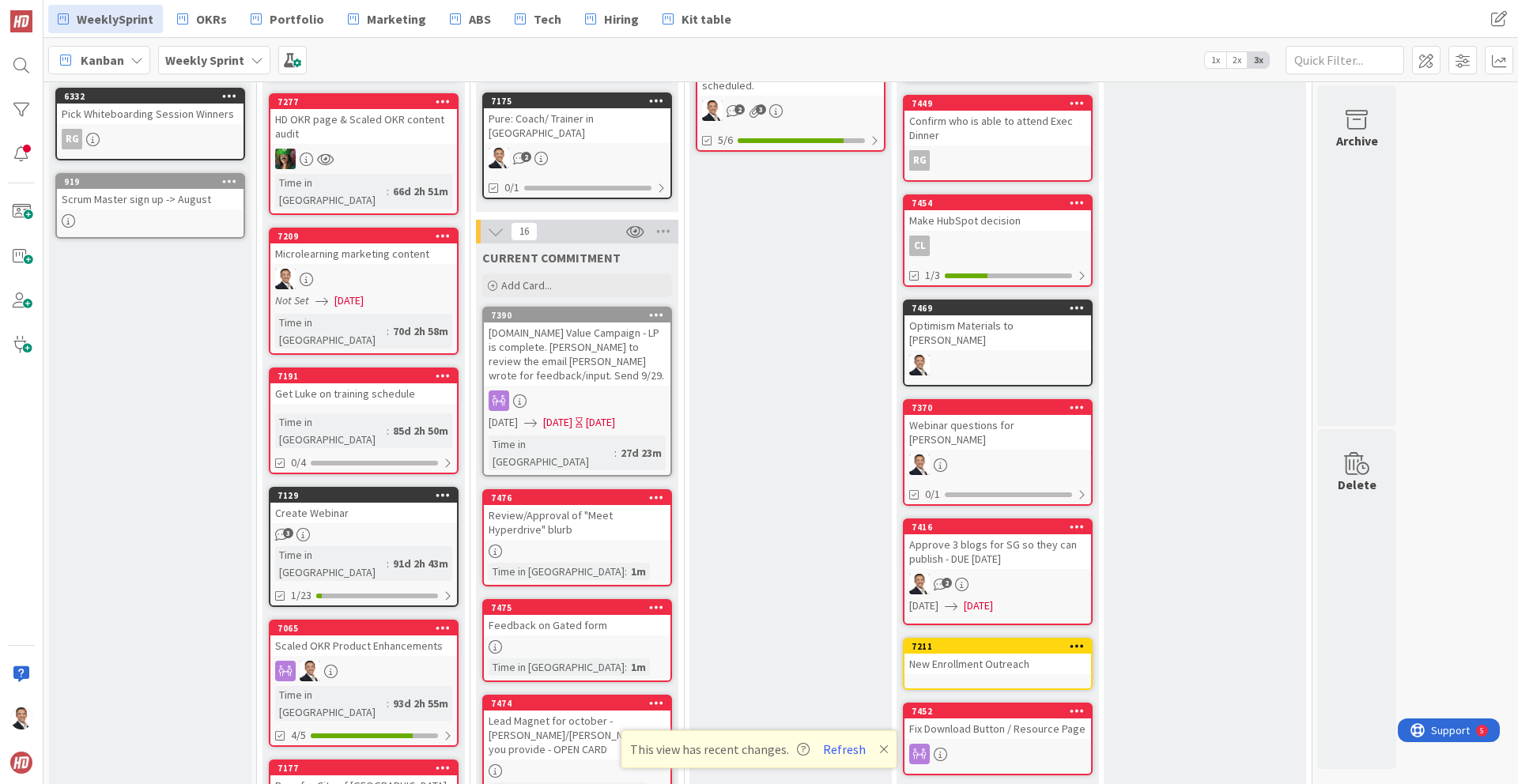
scroll to position [368, 0]
click at [634, 308] on div "7390" at bounding box center [577, 315] width 187 height 14
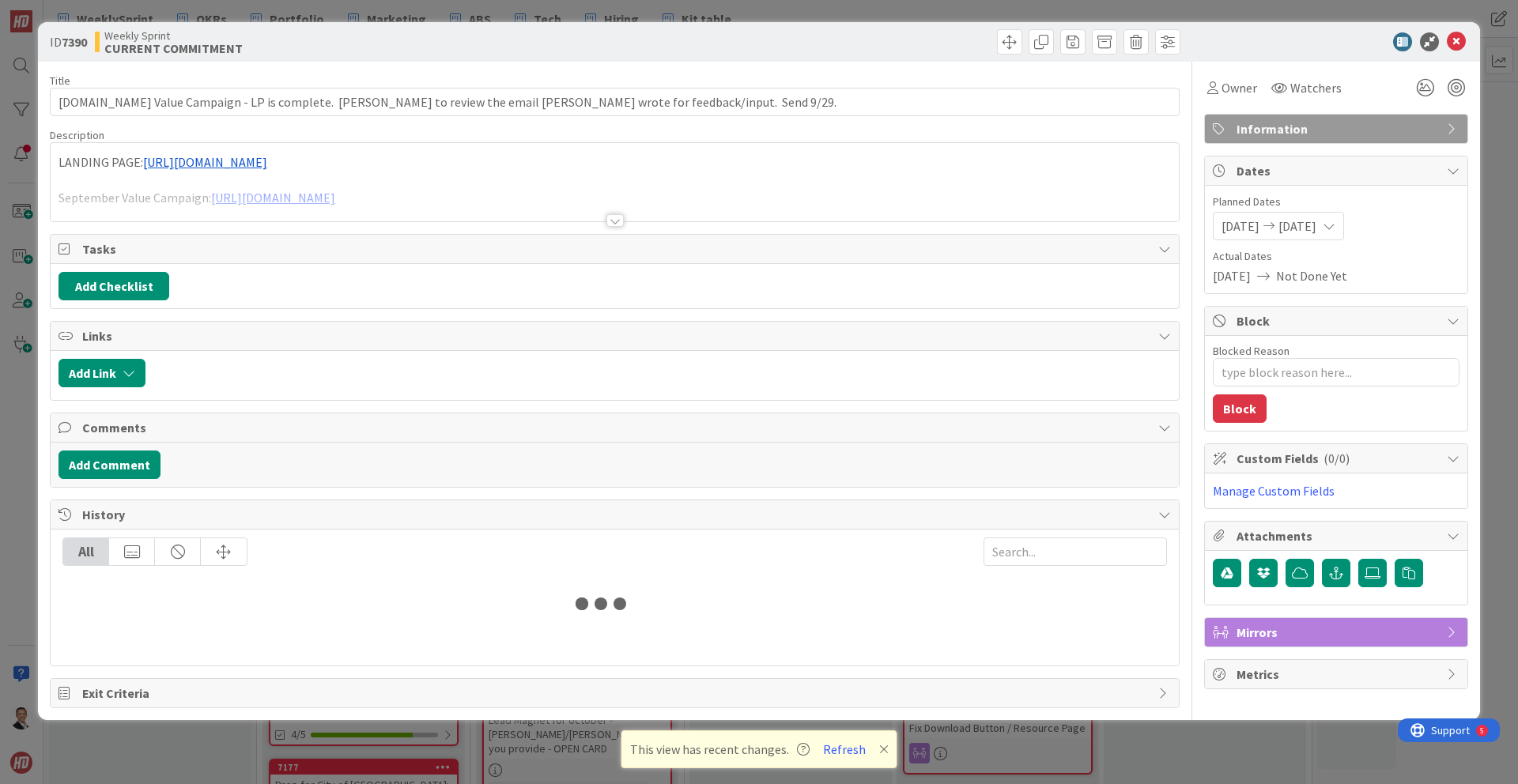
type textarea "x"
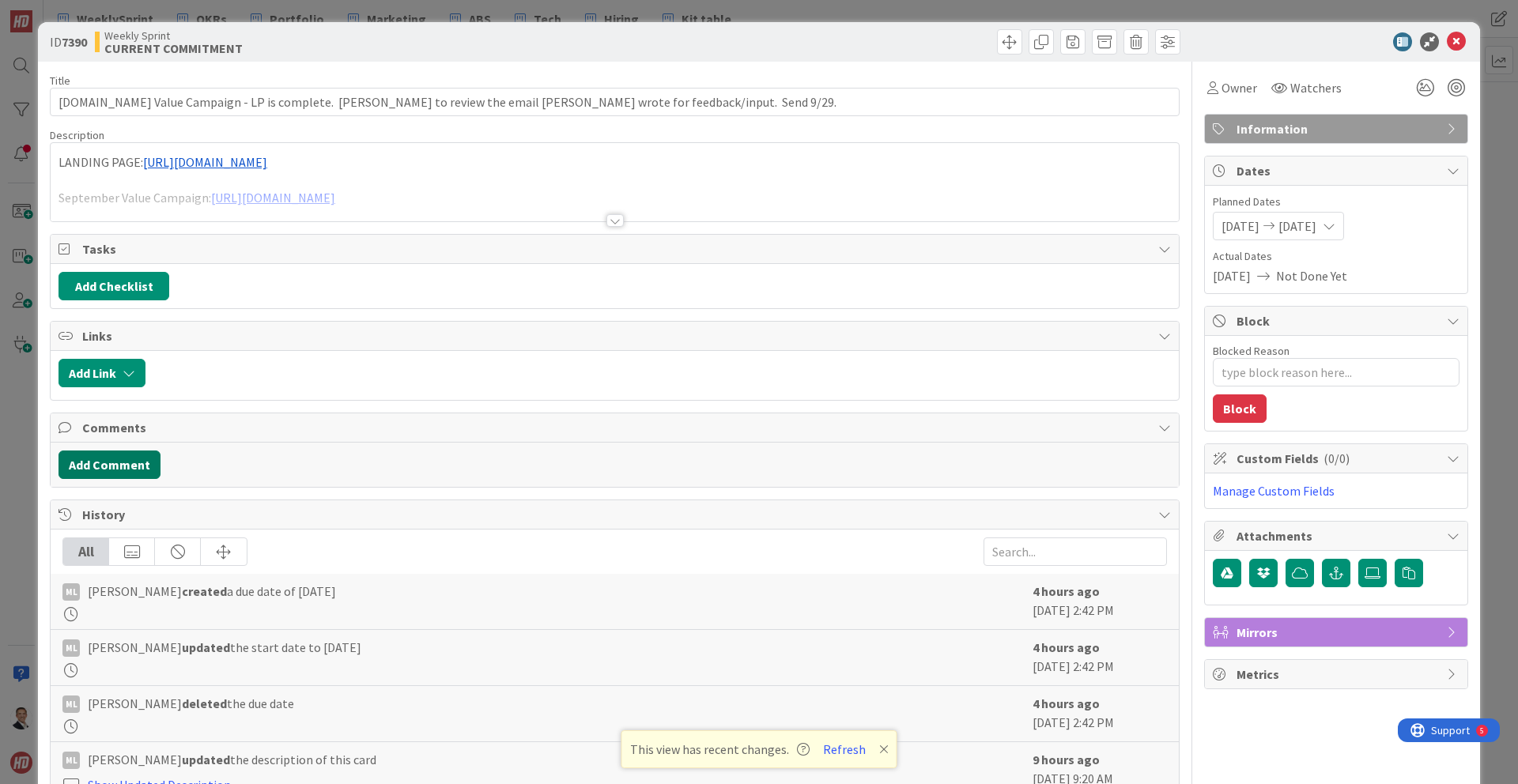
click at [136, 459] on button "Add Comment" at bounding box center [110, 465] width 102 height 29
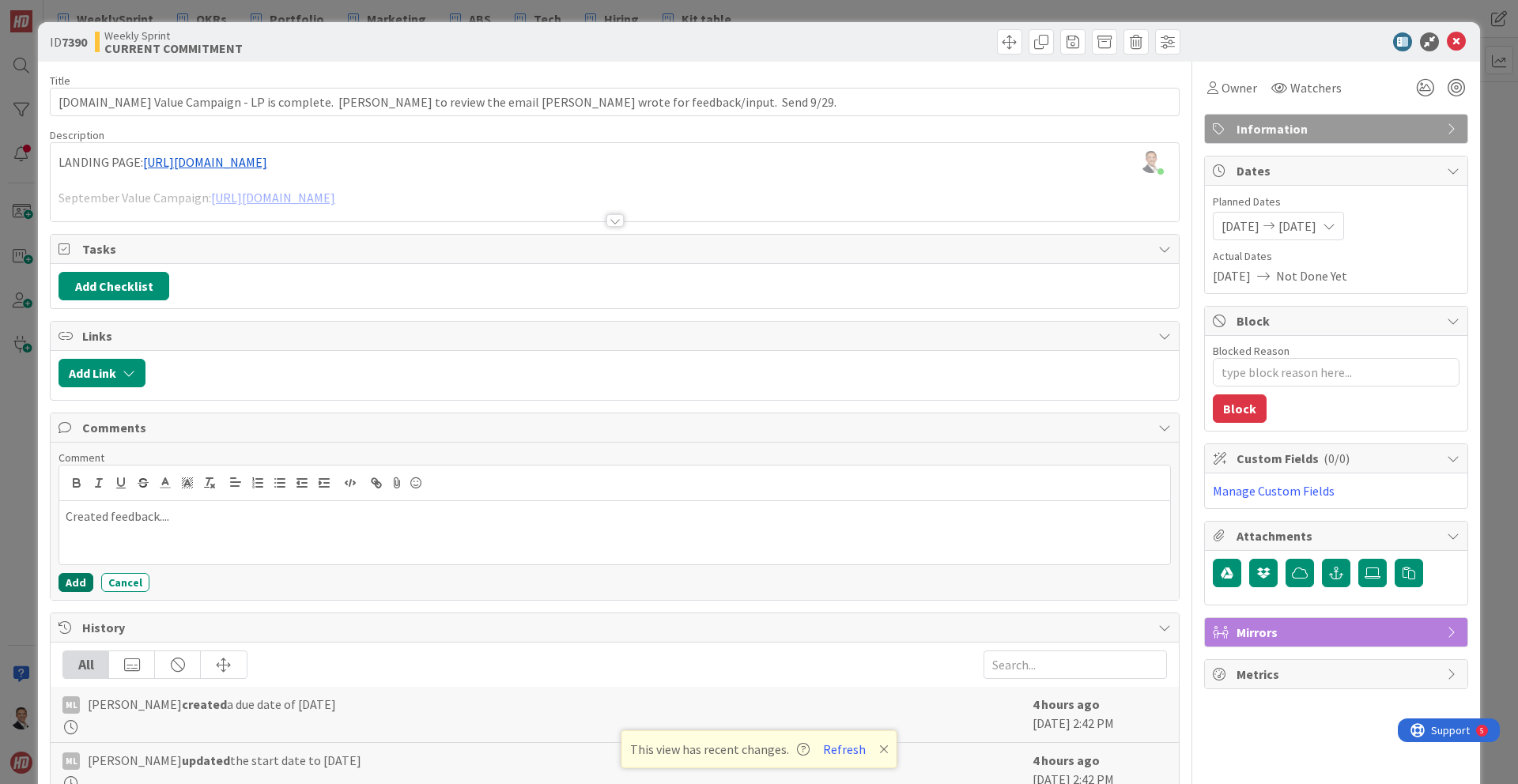
click at [75, 587] on button "Add" at bounding box center [76, 583] width 35 height 19
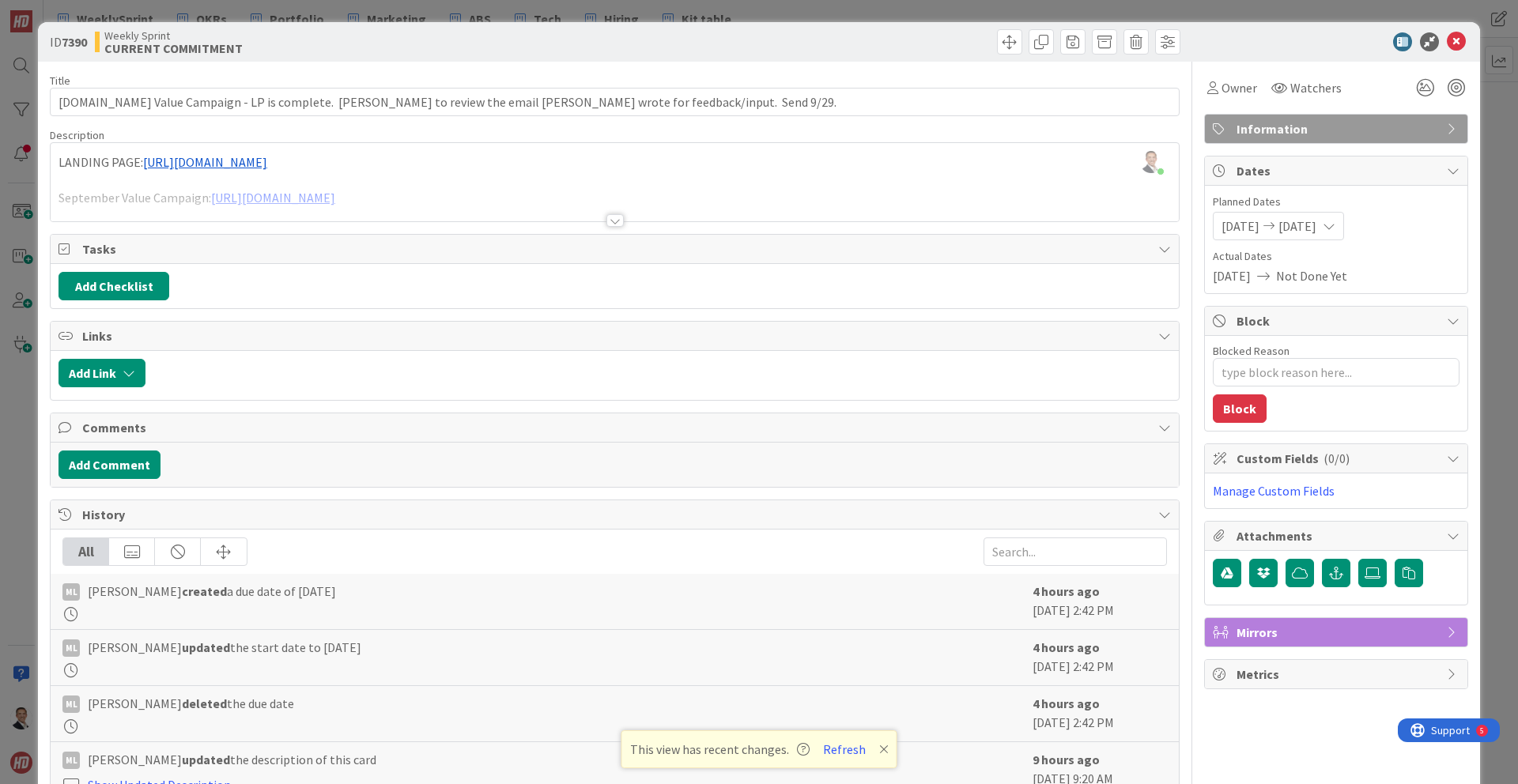
type textarea "x"
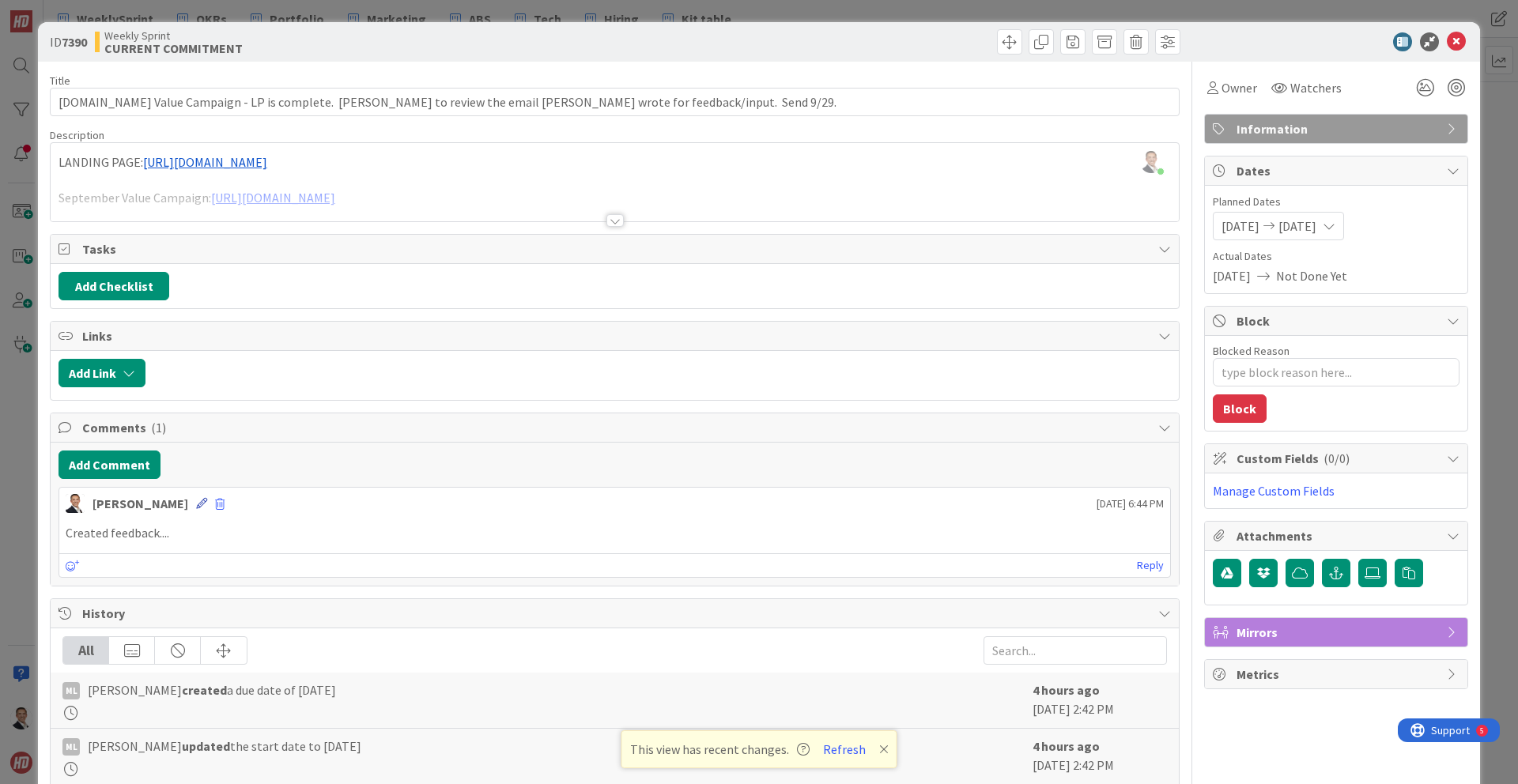
click at [196, 507] on icon at bounding box center [202, 504] width 12 height 12
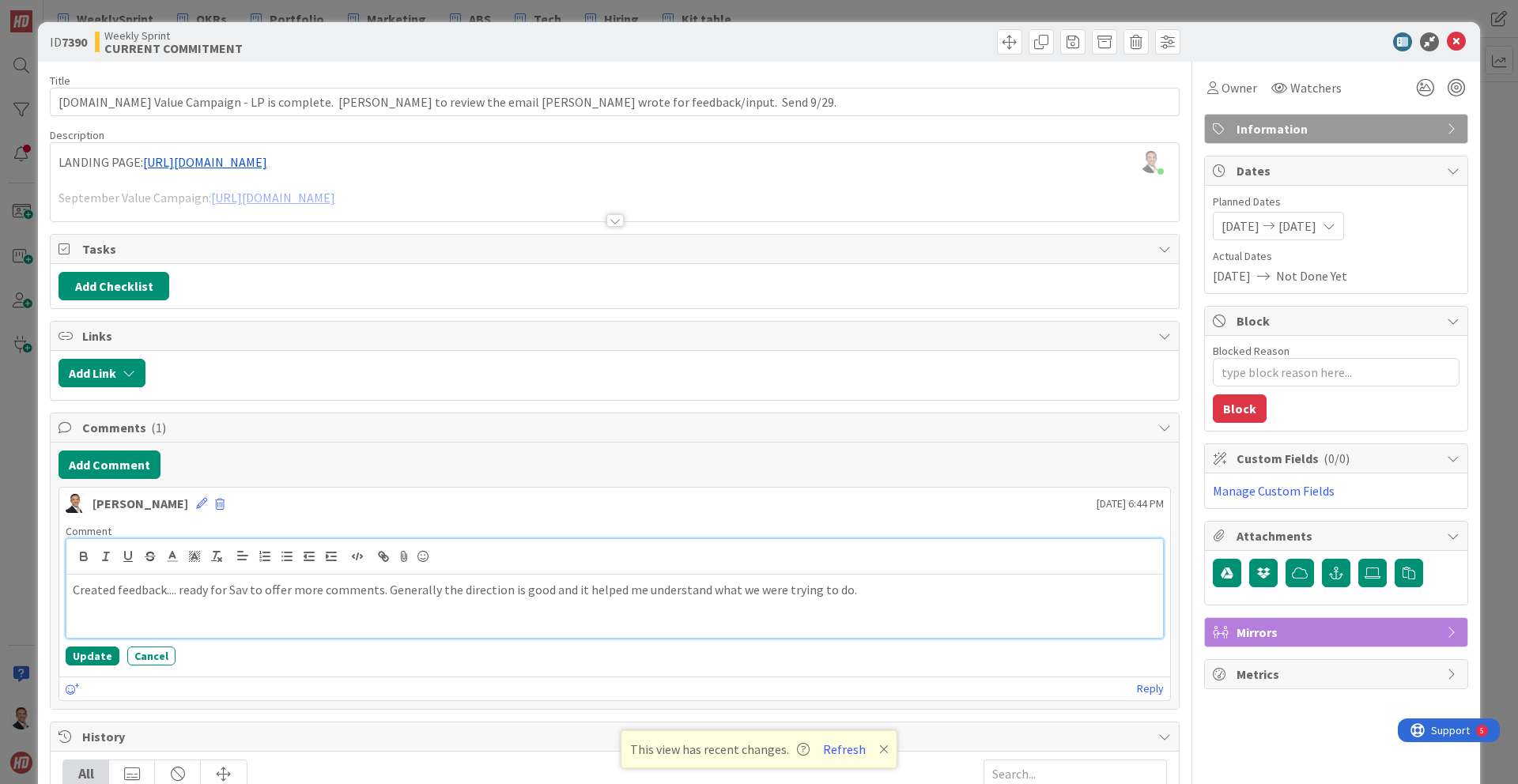
scroll to position [1, 0]
click at [86, 659] on button "Update" at bounding box center [92, 655] width 54 height 19
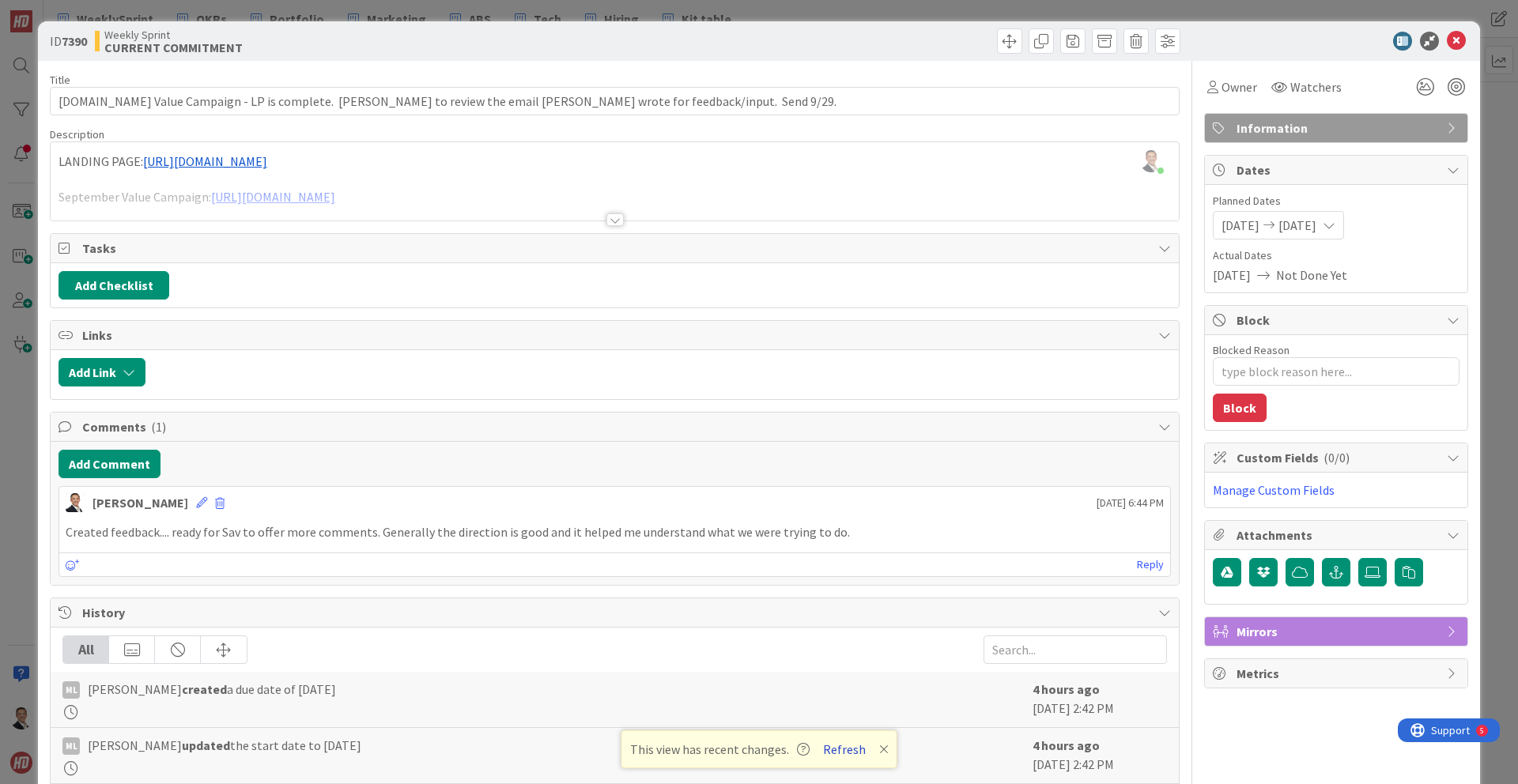
type textarea "x"
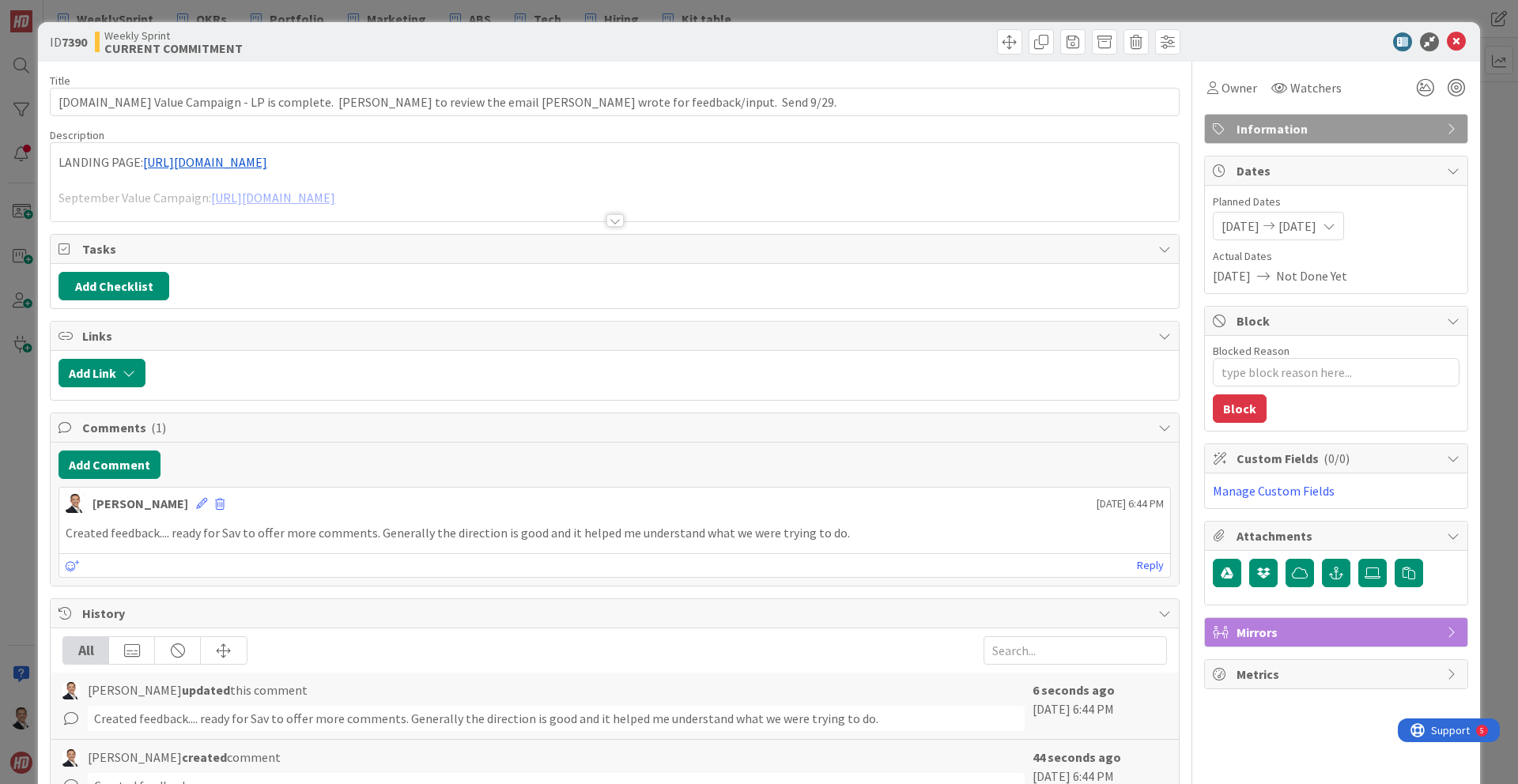
type textarea "x"
click at [1455, 41] on icon at bounding box center [1456, 42] width 19 height 19
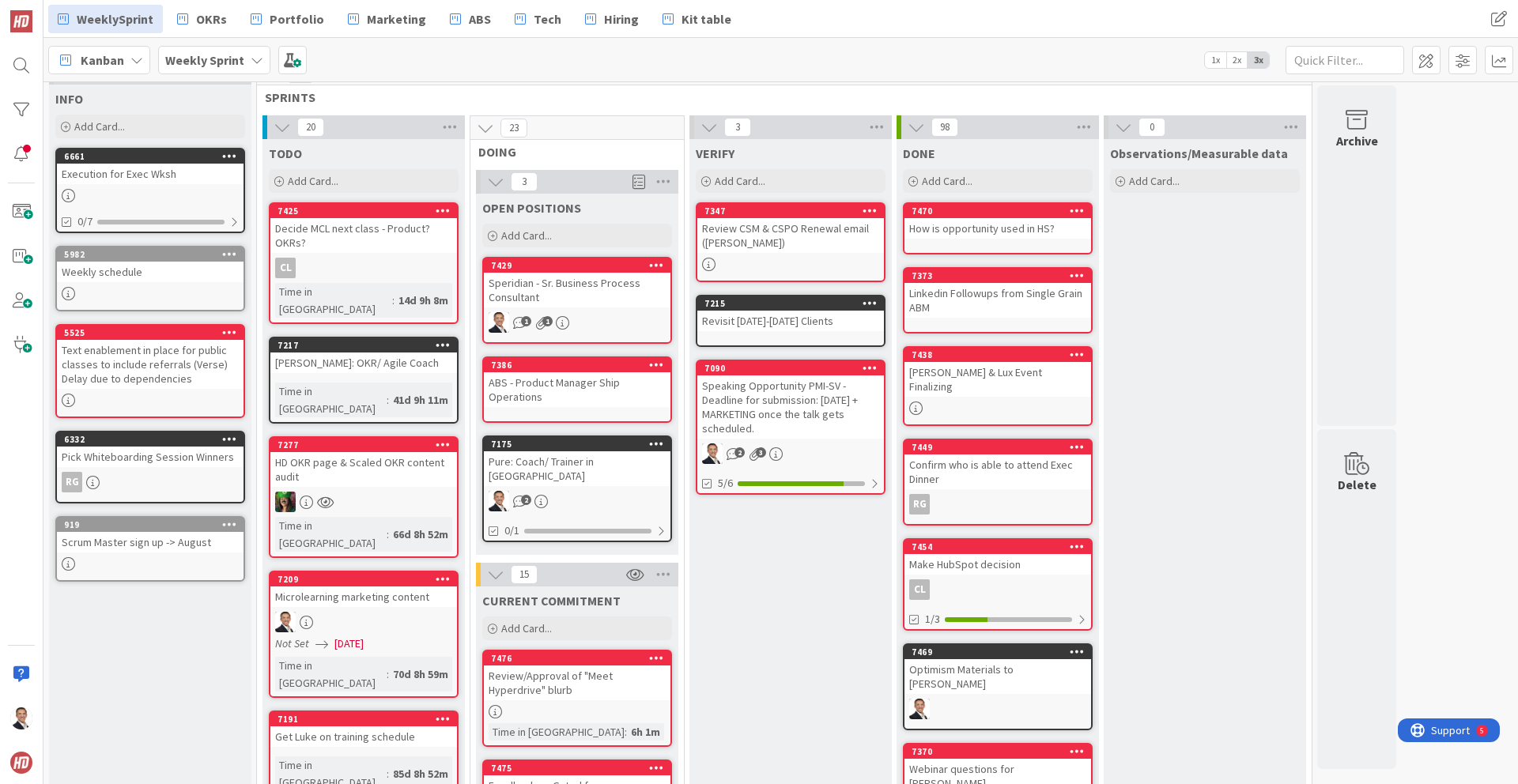
scroll to position [24, 0]
